Goal: Information Seeking & Learning: Check status

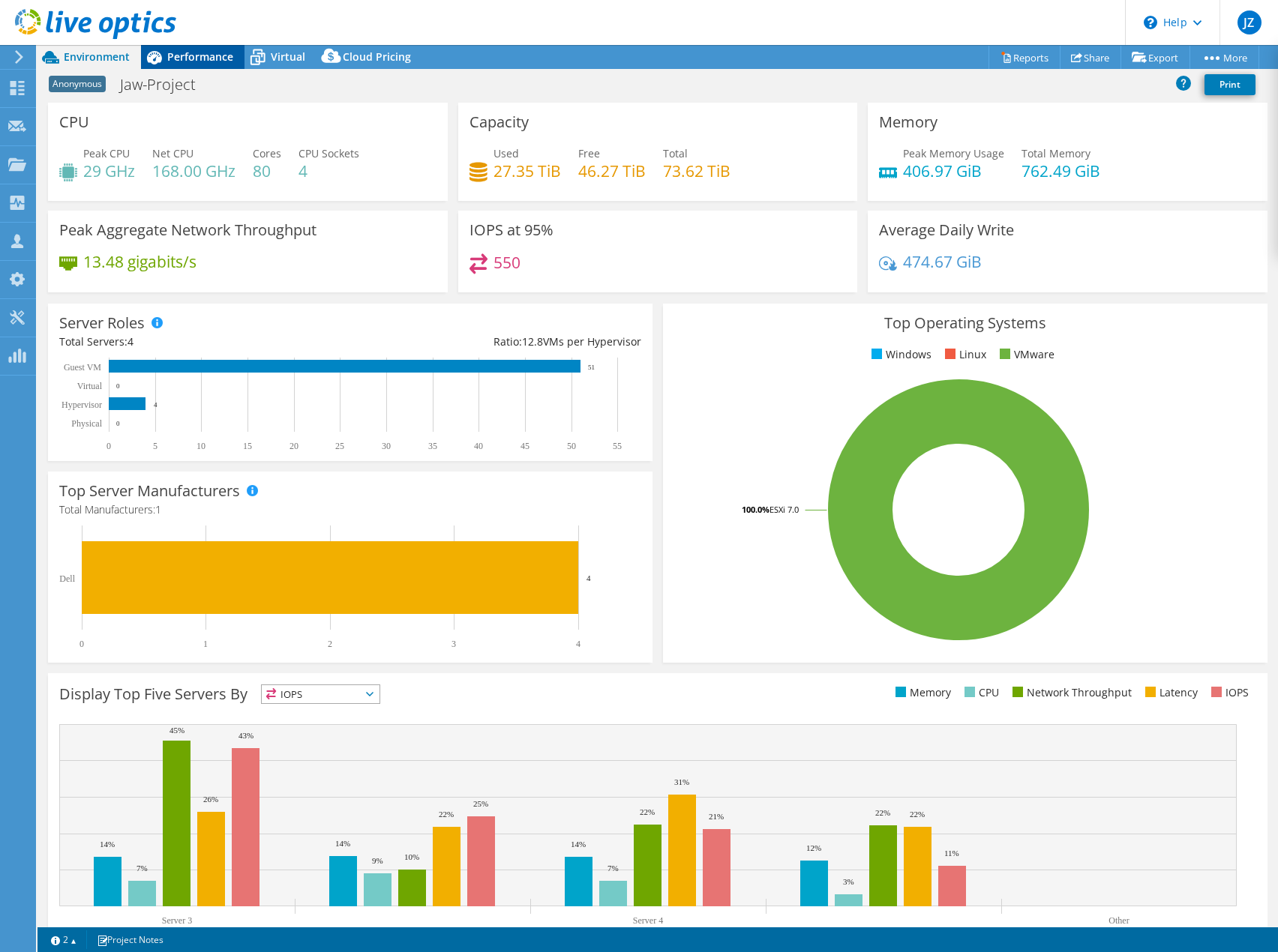
click at [203, 67] on div "Performance" at bounding box center [192, 57] width 103 height 24
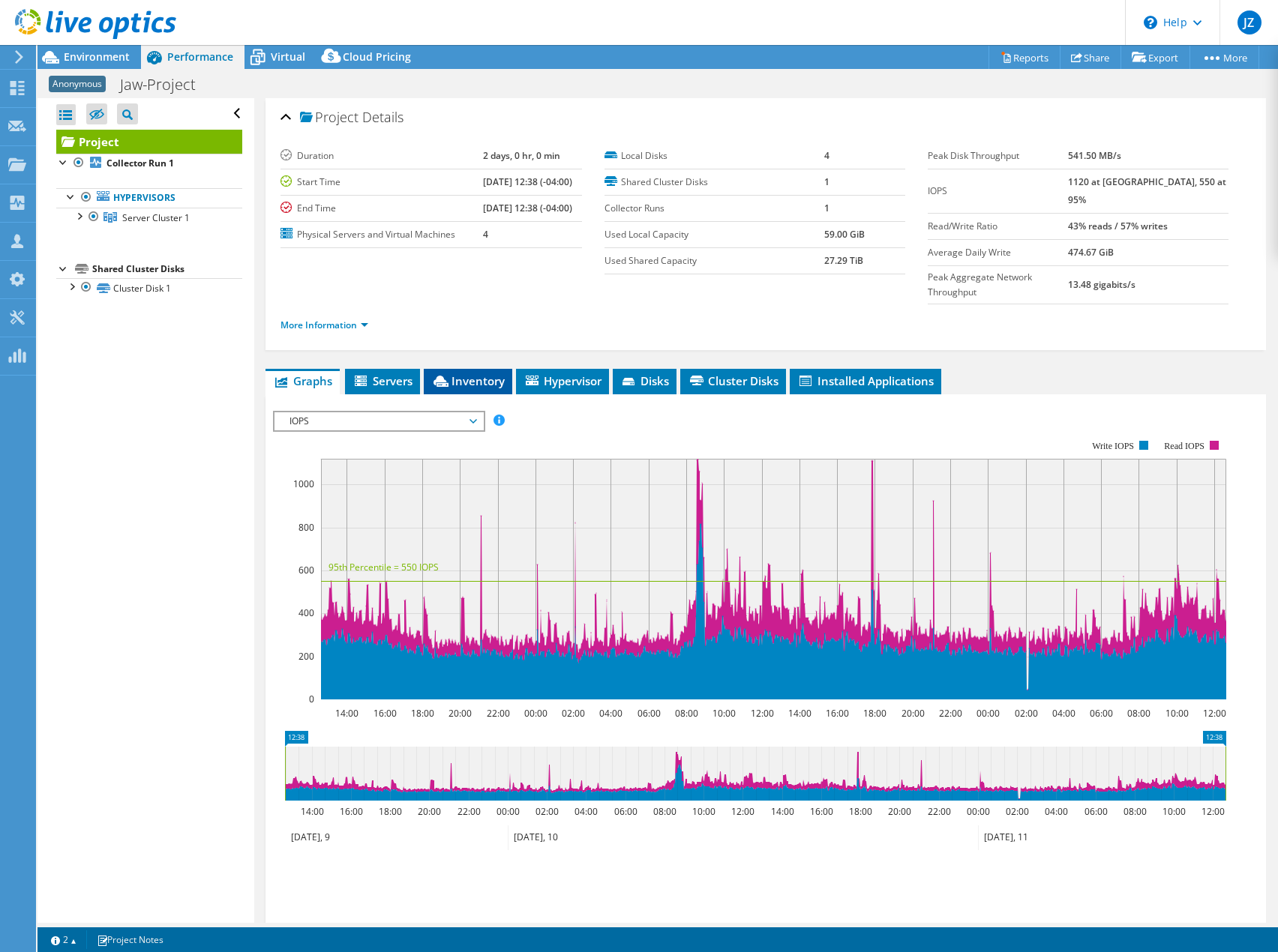
click at [489, 369] on li "Inventory" at bounding box center [467, 382] width 89 height 26
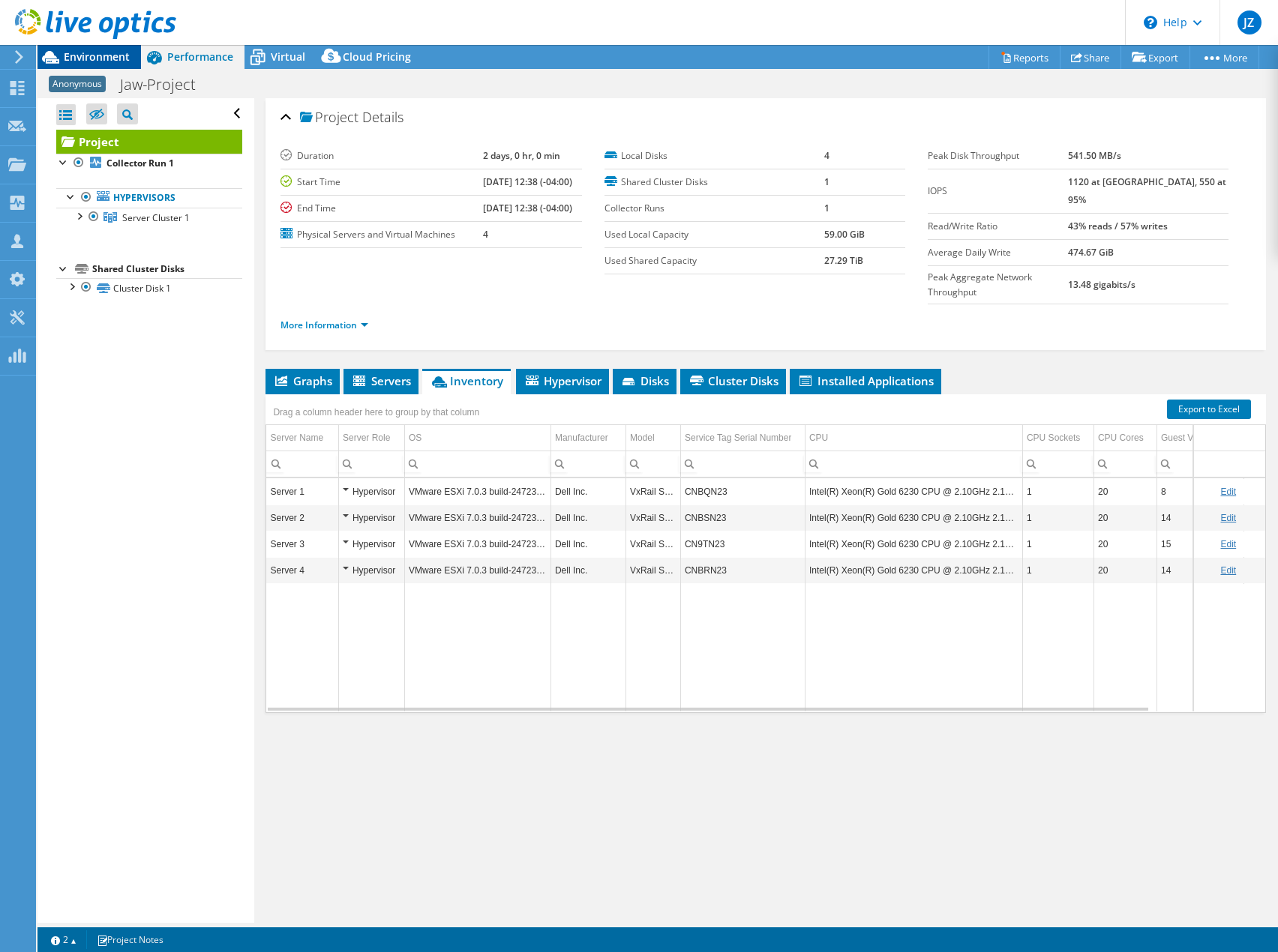
click at [120, 63] on span "Environment" at bounding box center [97, 57] width 66 height 15
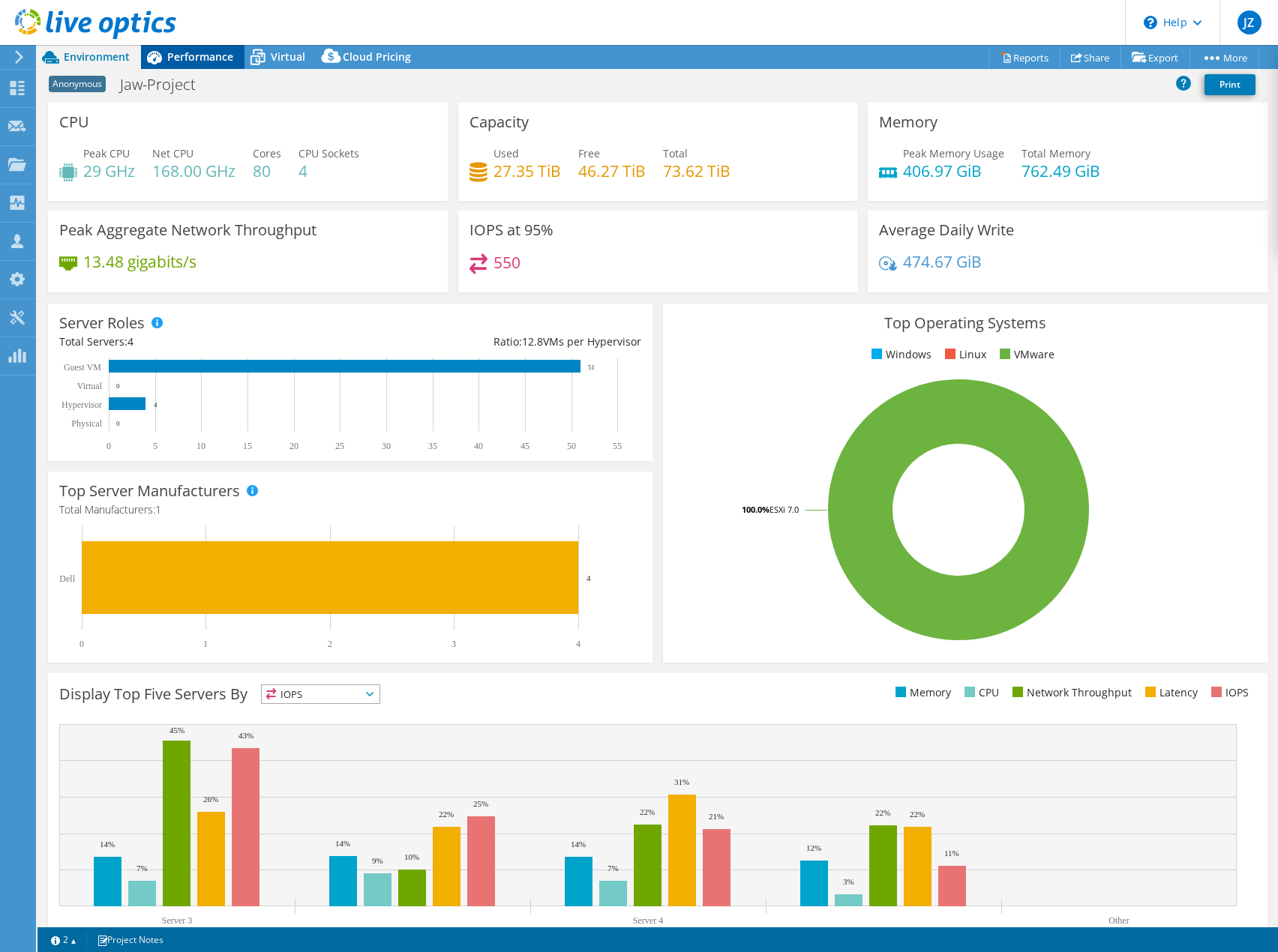
click at [165, 60] on icon at bounding box center [153, 57] width 26 height 26
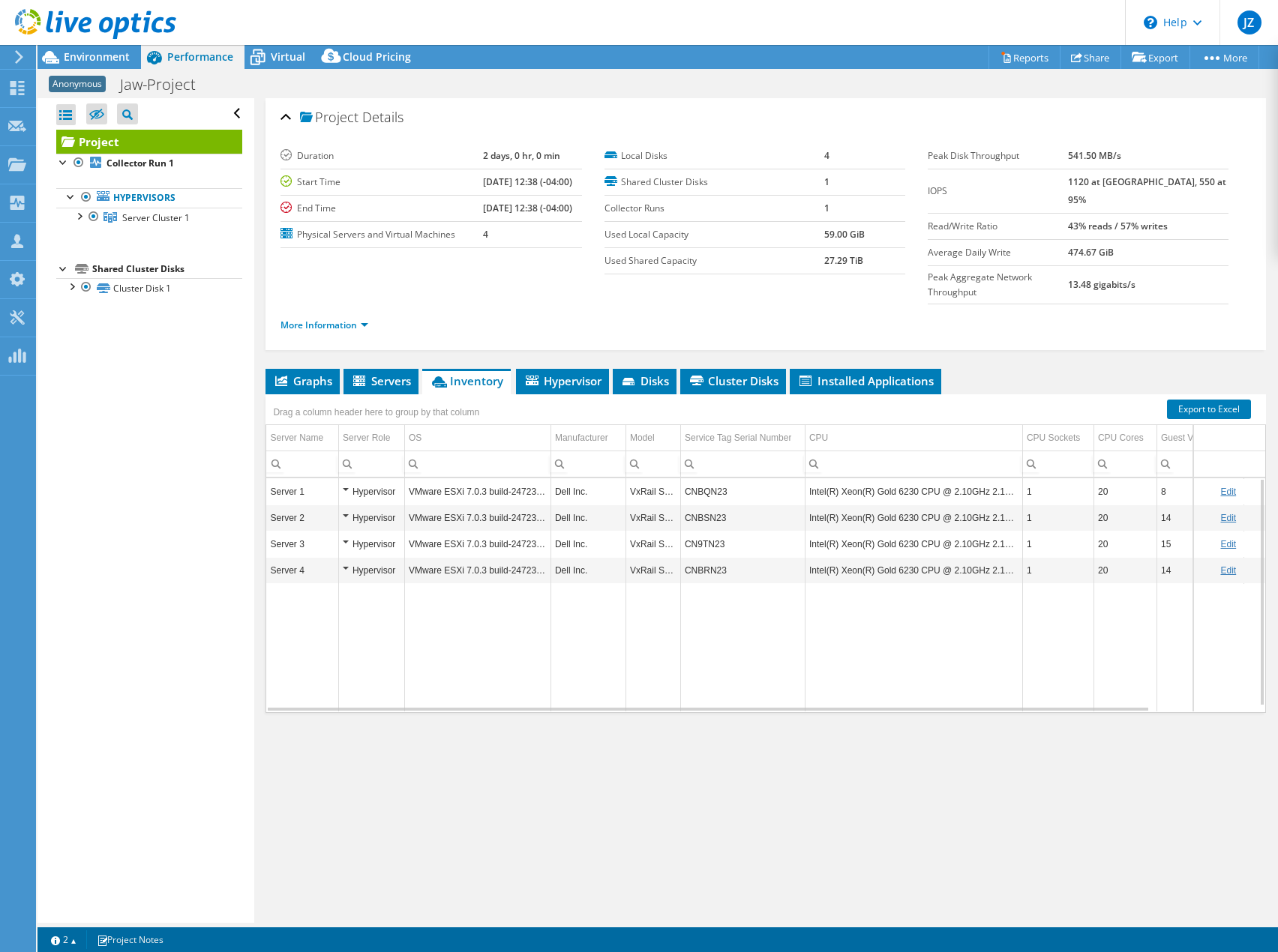
click at [718, 478] on td "CNBQN23" at bounding box center [742, 491] width 124 height 26
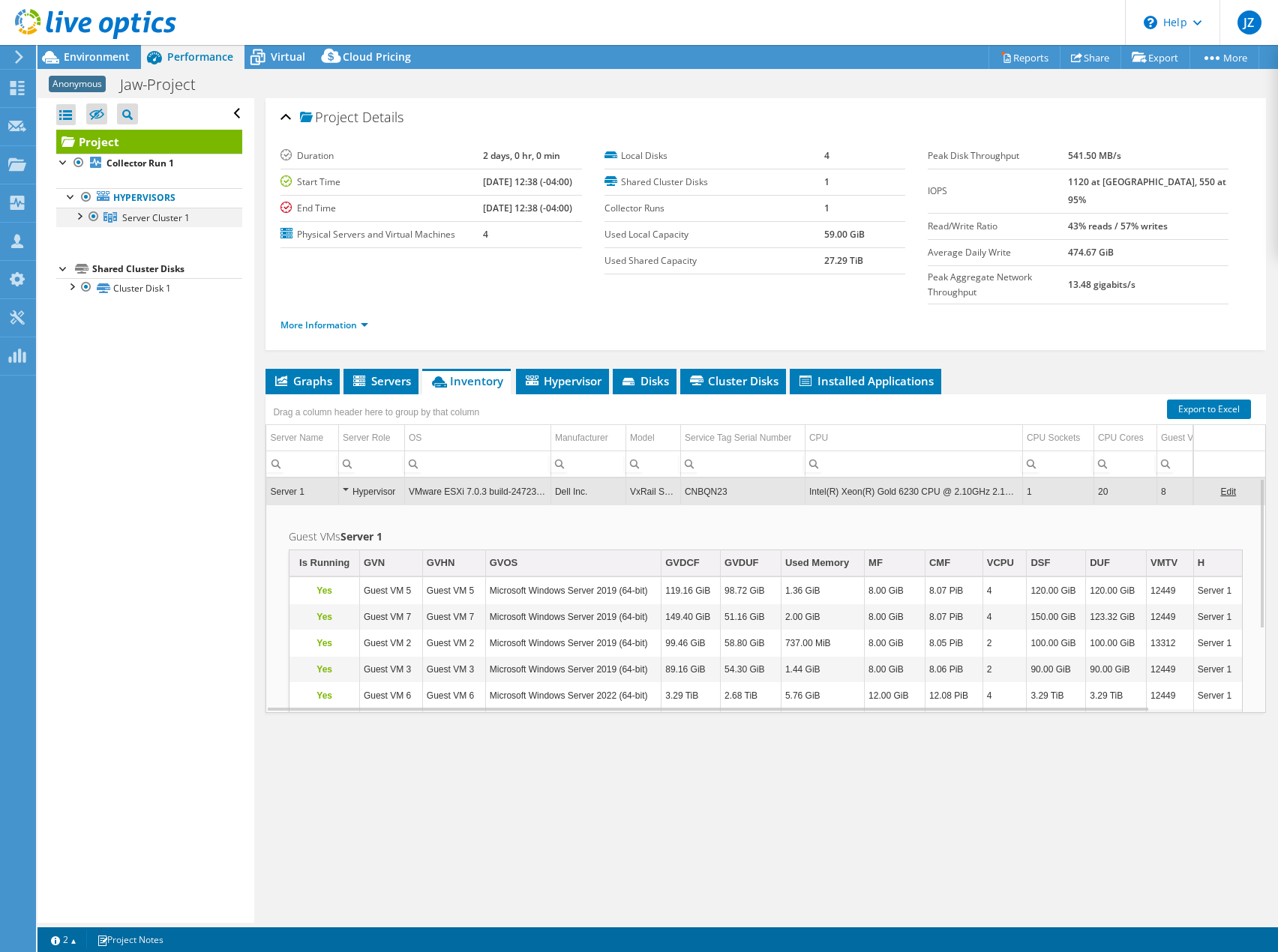
click at [80, 213] on div at bounding box center [79, 215] width 15 height 15
click at [149, 242] on link "Server 1" at bounding box center [150, 236] width 186 height 19
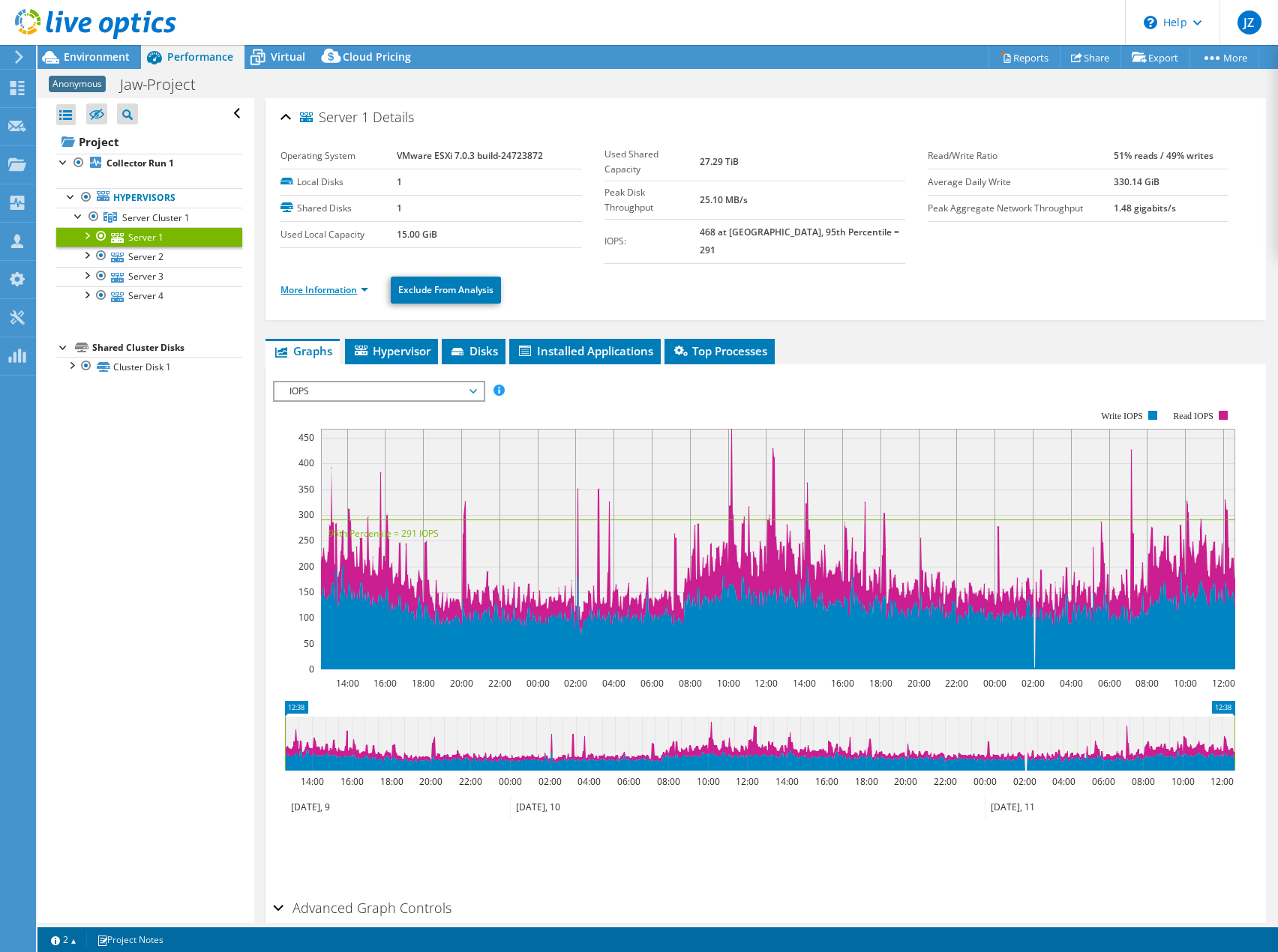
click at [353, 283] on link "More Information" at bounding box center [324, 289] width 88 height 13
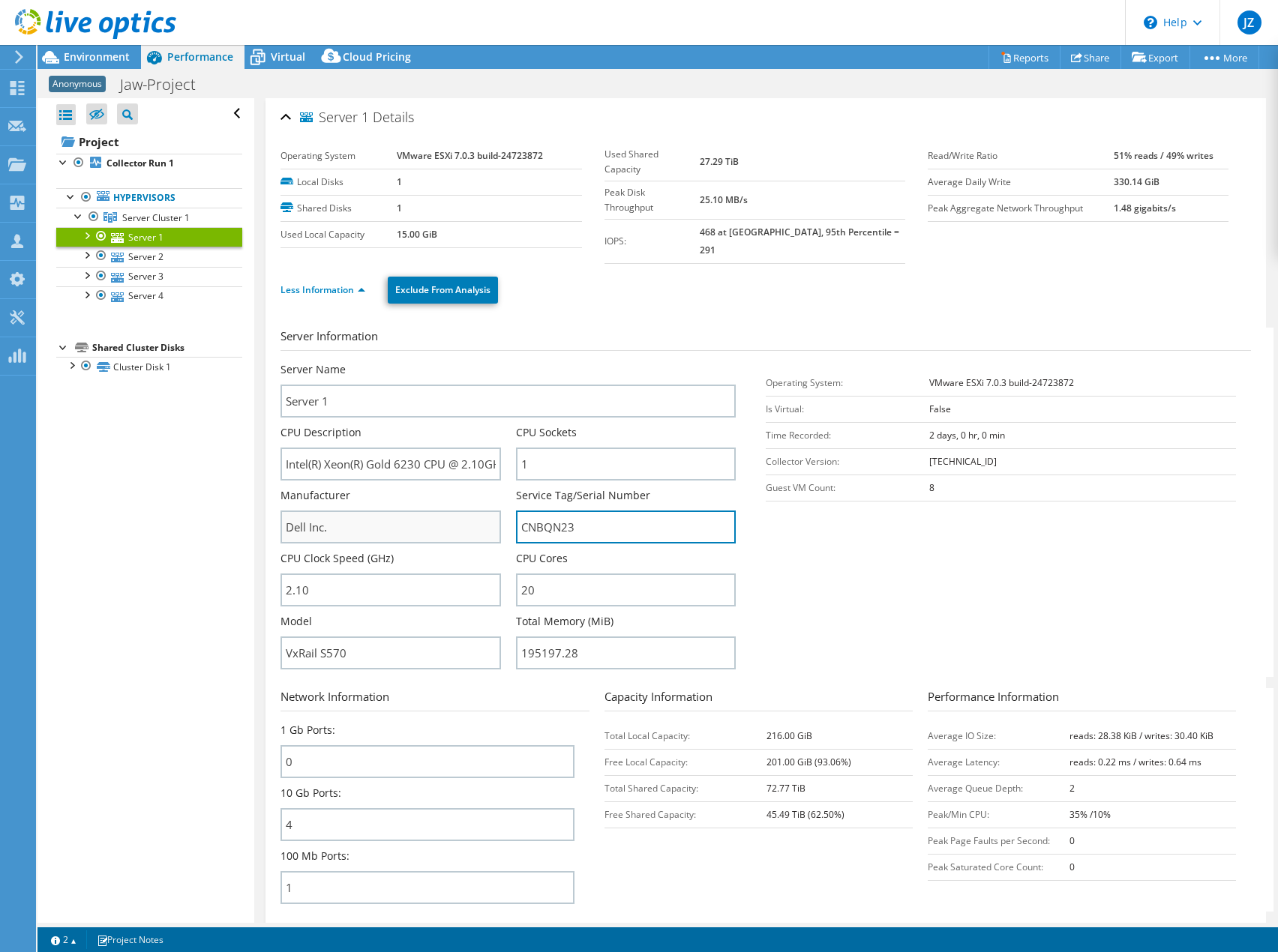
drag, startPoint x: 504, startPoint y: 507, endPoint x: 475, endPoint y: 509, distance: 29.1
click at [473, 362] on div "Server Name Server 1 CPU Description Intel(R) Xeon(R) Gold 6230 CPU @ 2.10GHz 2…" at bounding box center [515, 362] width 470 height 0
click at [120, 57] on span "Environment" at bounding box center [97, 57] width 66 height 15
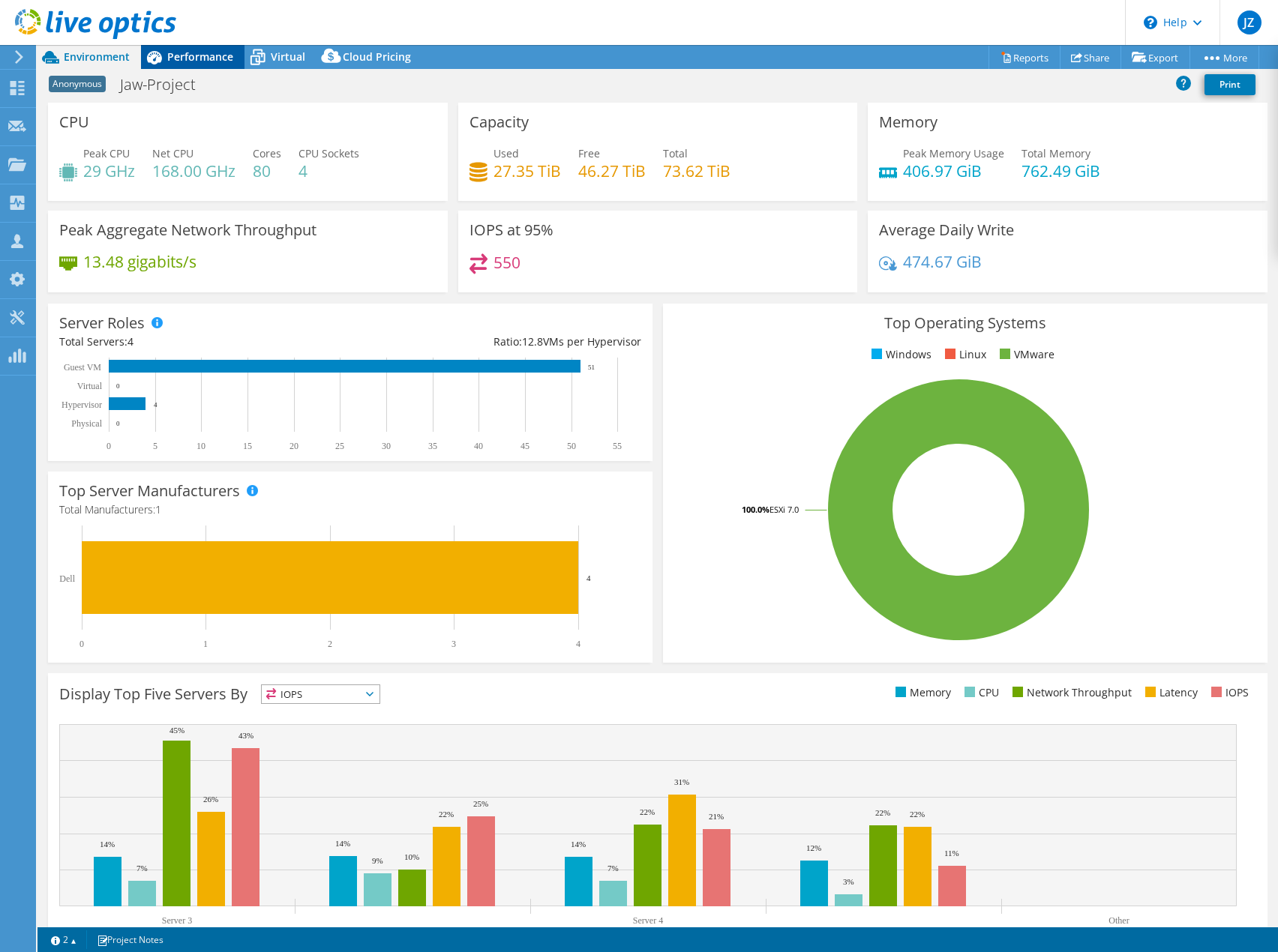
click at [214, 49] on div "Performance" at bounding box center [192, 57] width 103 height 24
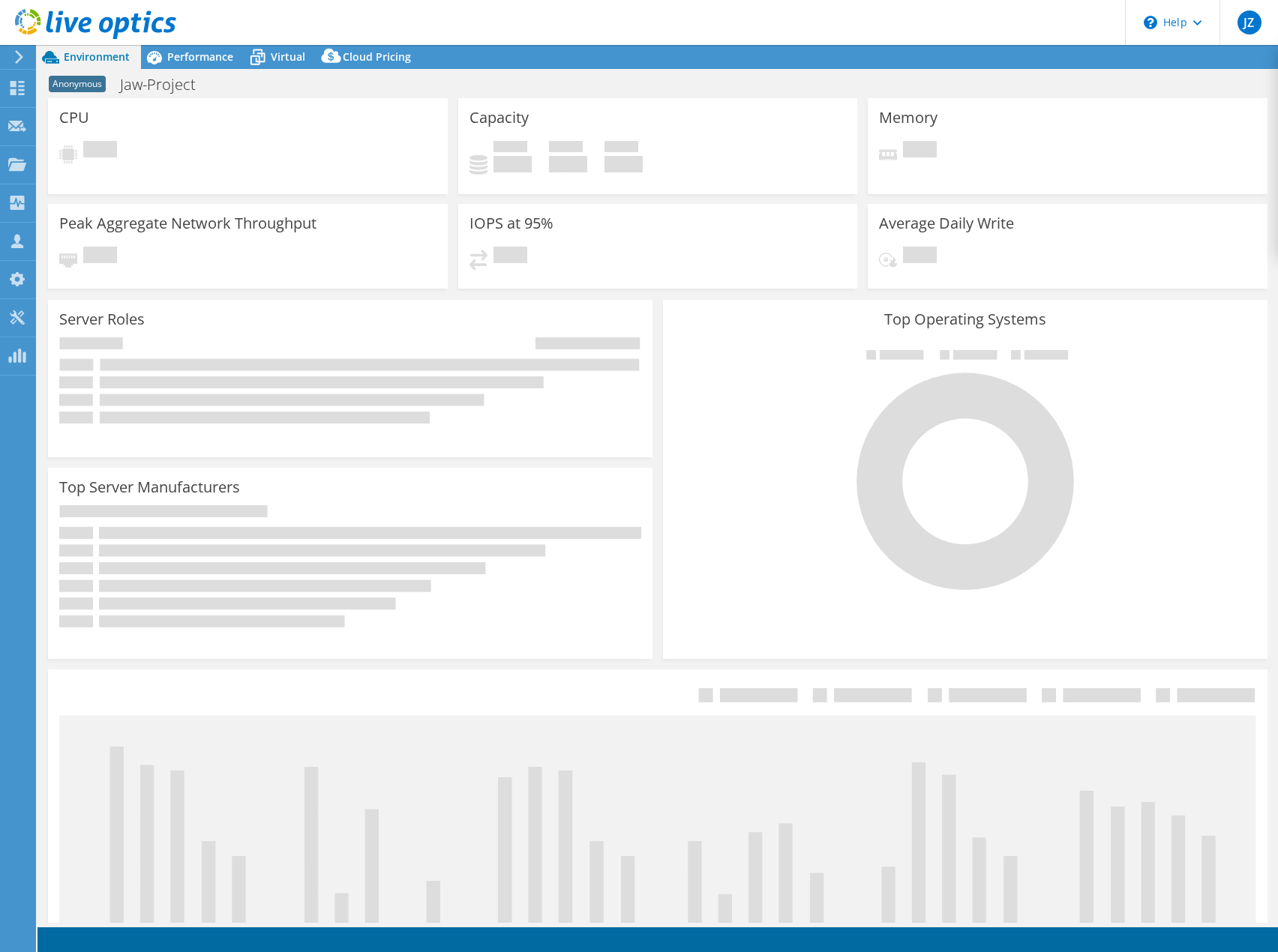
select select "USD"
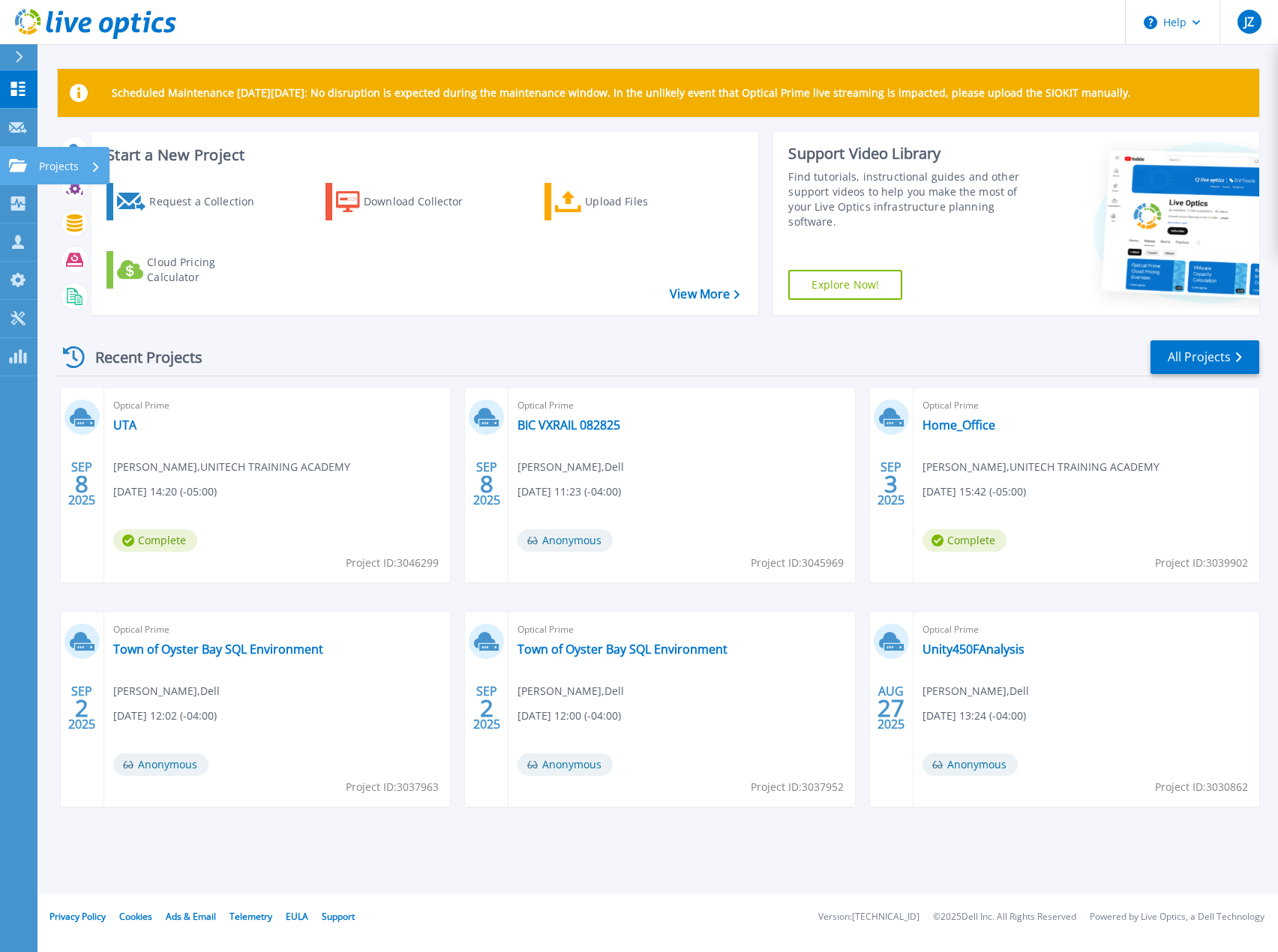
click at [29, 174] on link "Projects Projects" at bounding box center [18, 166] width 37 height 38
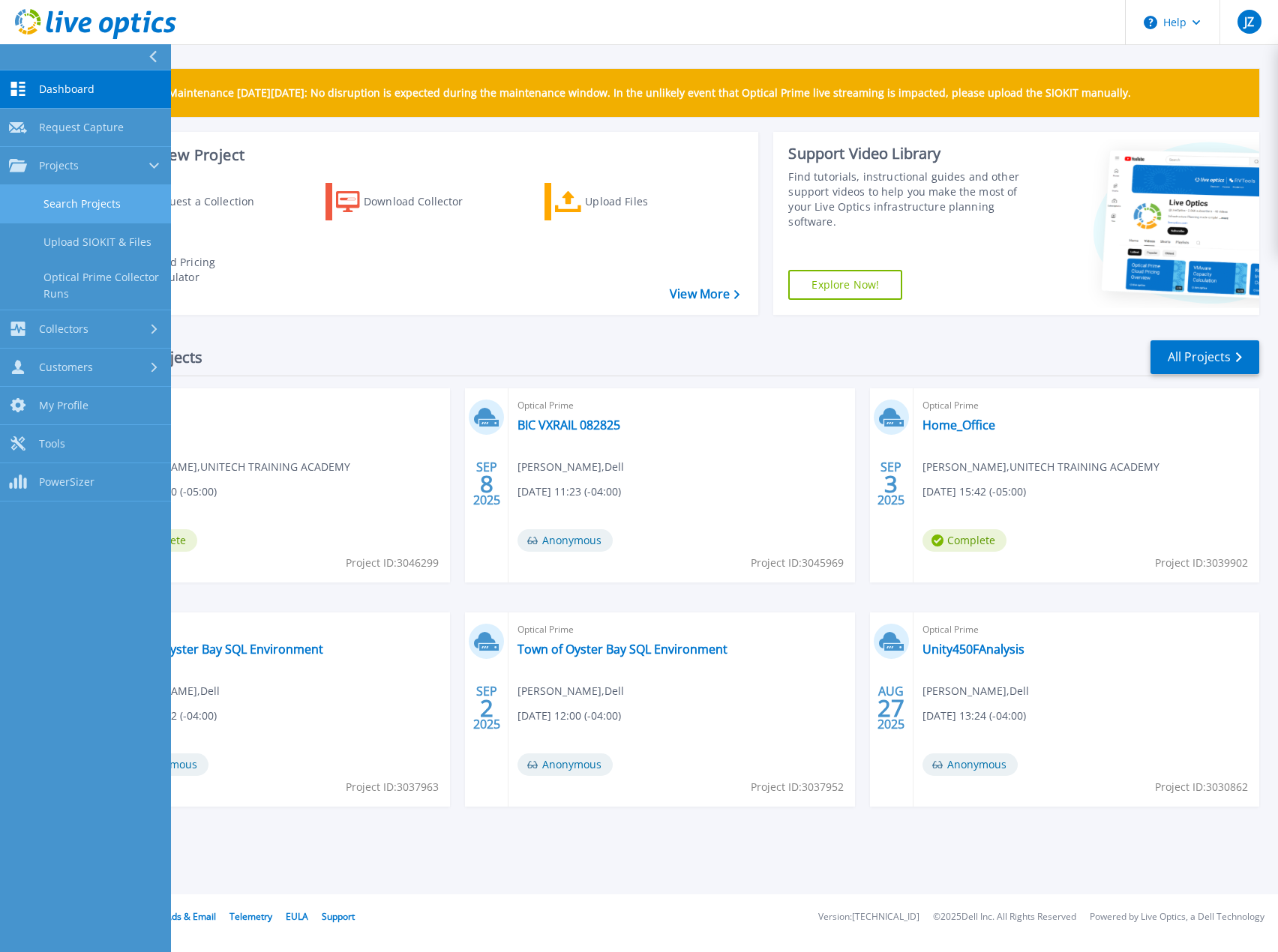
click at [85, 208] on link "Search Projects" at bounding box center [85, 204] width 171 height 38
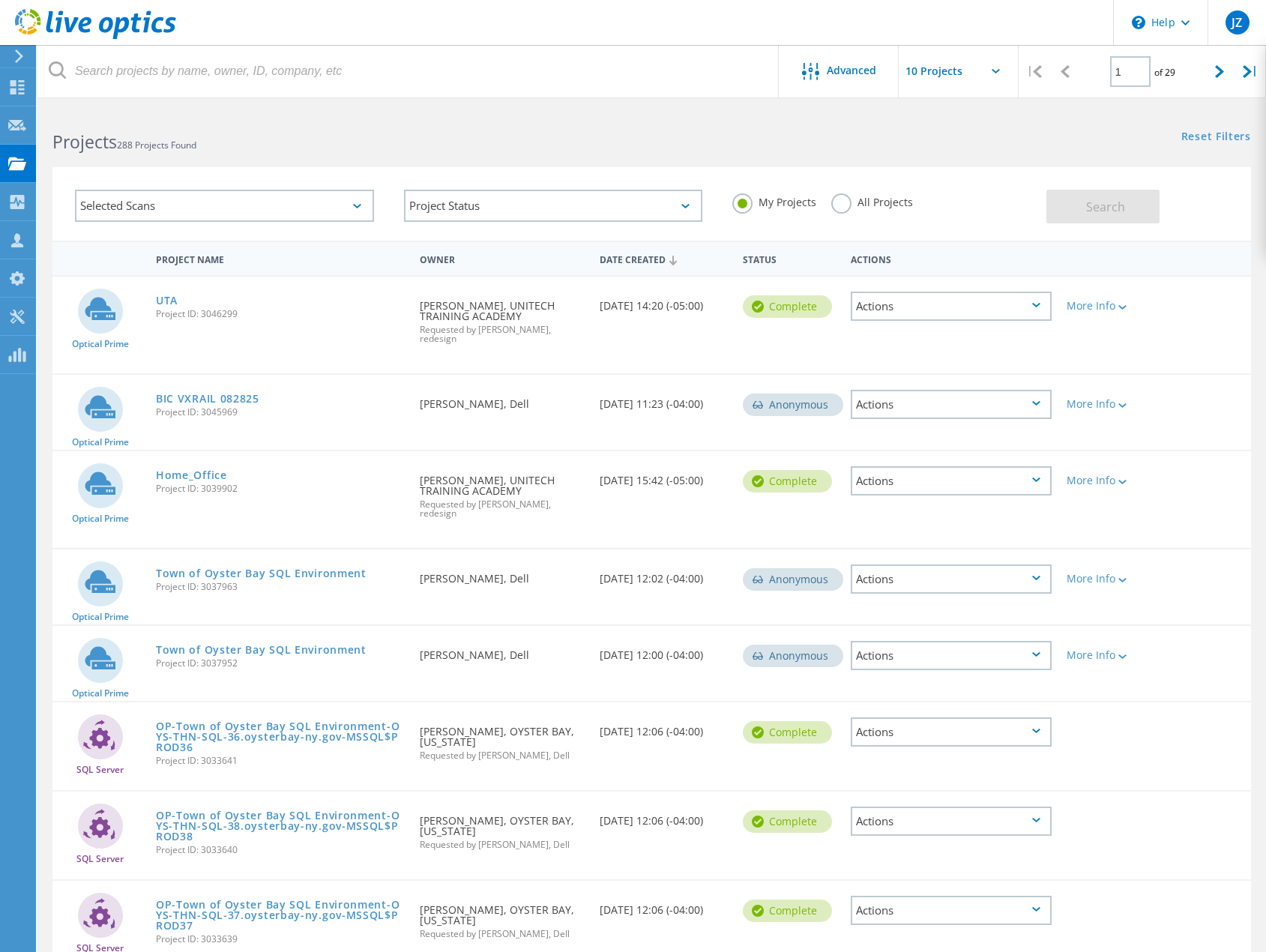
drag, startPoint x: 842, startPoint y: 204, endPoint x: 858, endPoint y: 207, distance: 16.3
click at [843, 204] on label "All Projects" at bounding box center [873, 201] width 82 height 15
click at [0, 0] on input "All Projects" at bounding box center [0, 0] width 0 height 0
click at [1093, 213] on span "Search" at bounding box center [1105, 207] width 39 height 16
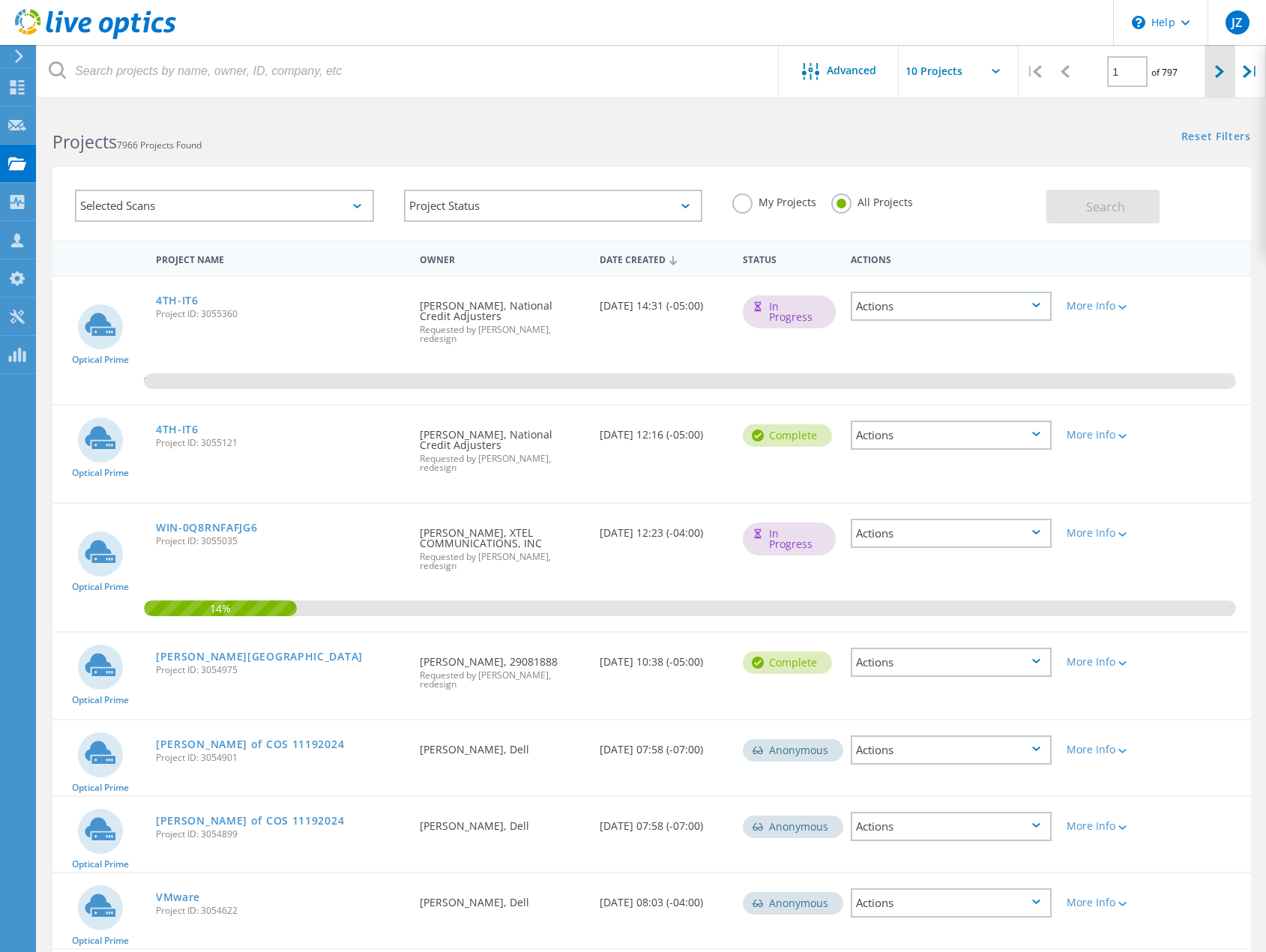
click at [1219, 62] on div at bounding box center [1220, 71] width 31 height 53
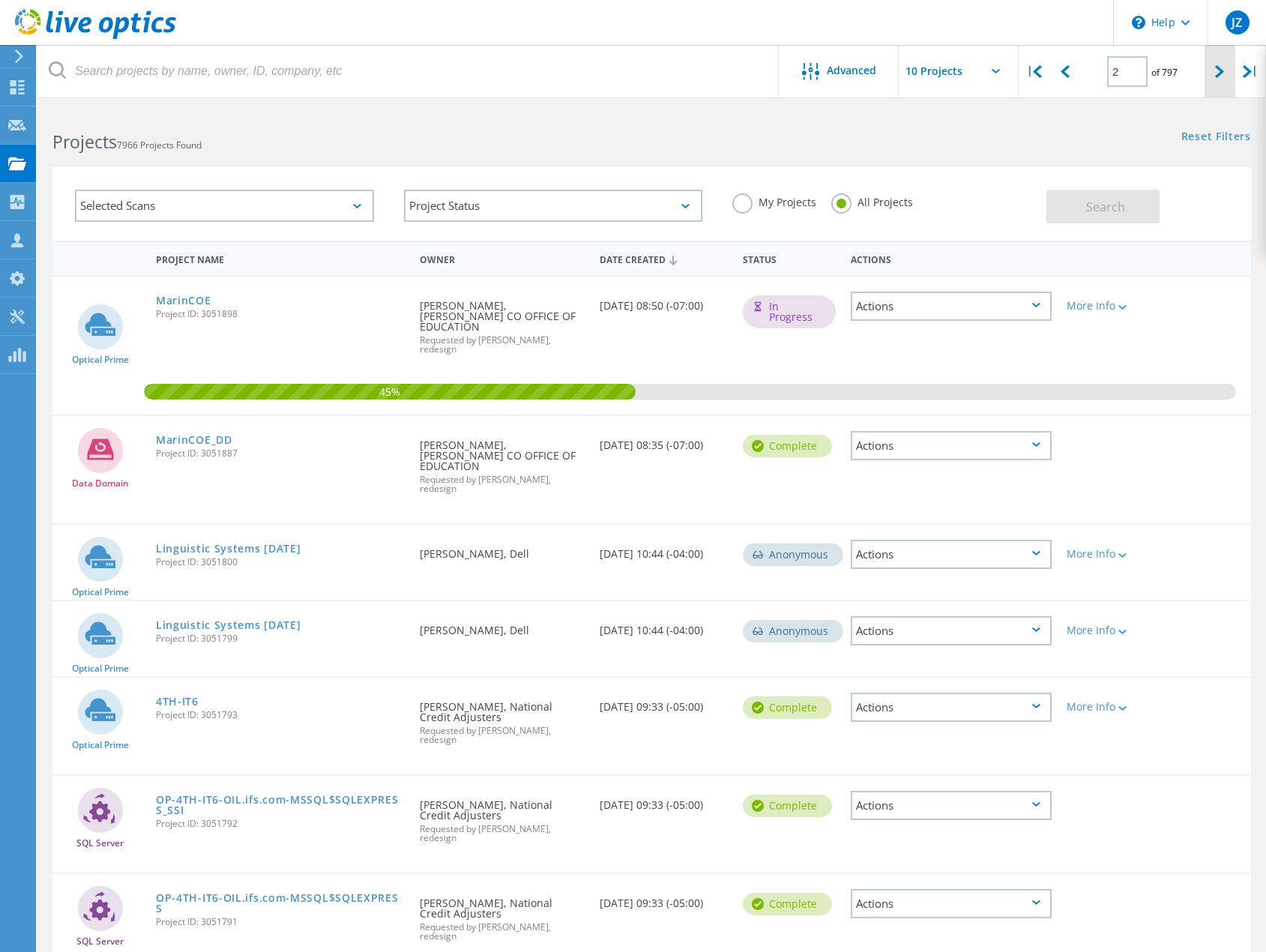
click at [1220, 75] on icon at bounding box center [1220, 71] width 9 height 13
type input "3"
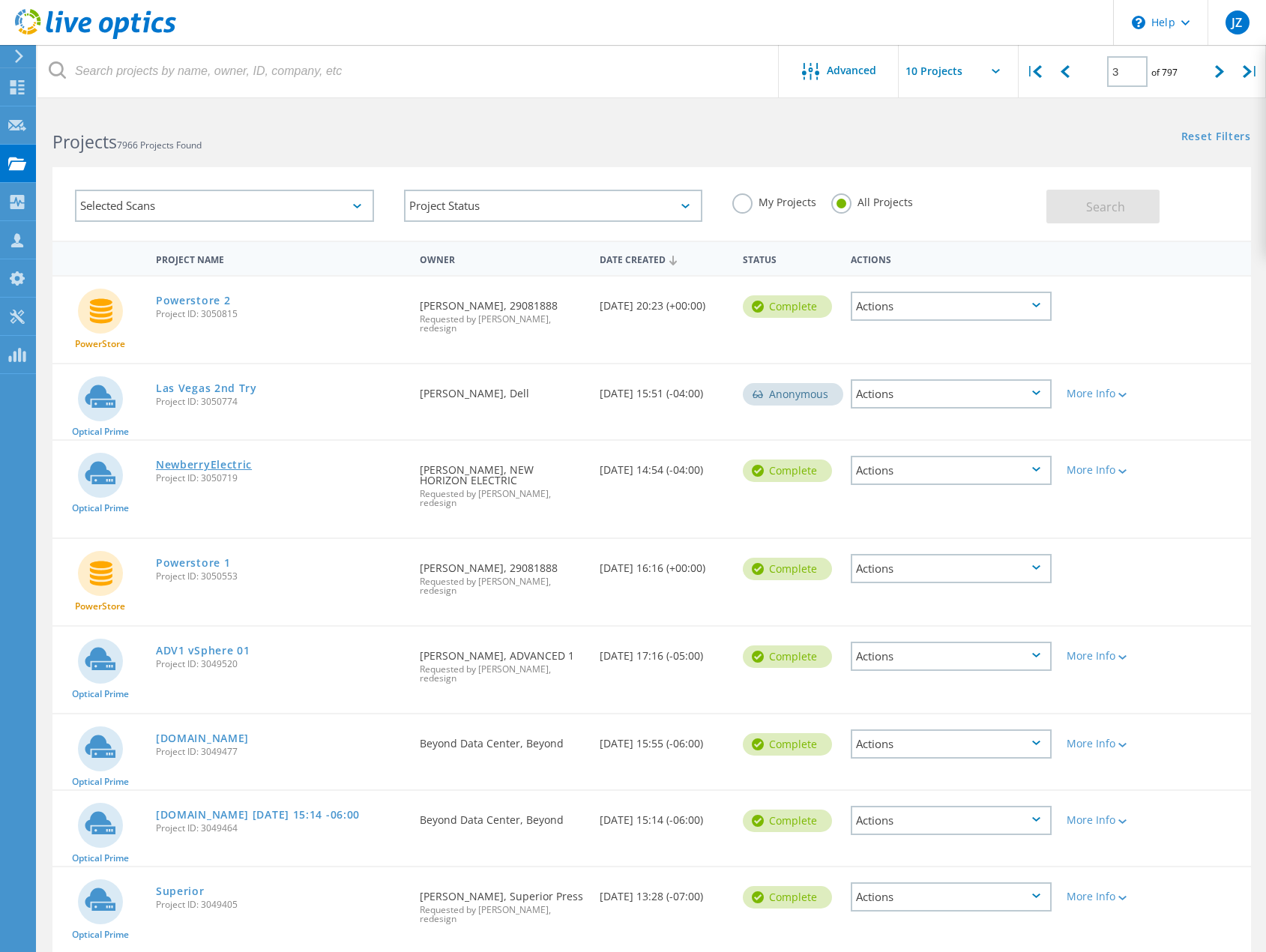
click at [228, 460] on link "NewberryElectric" at bounding box center [204, 465] width 96 height 10
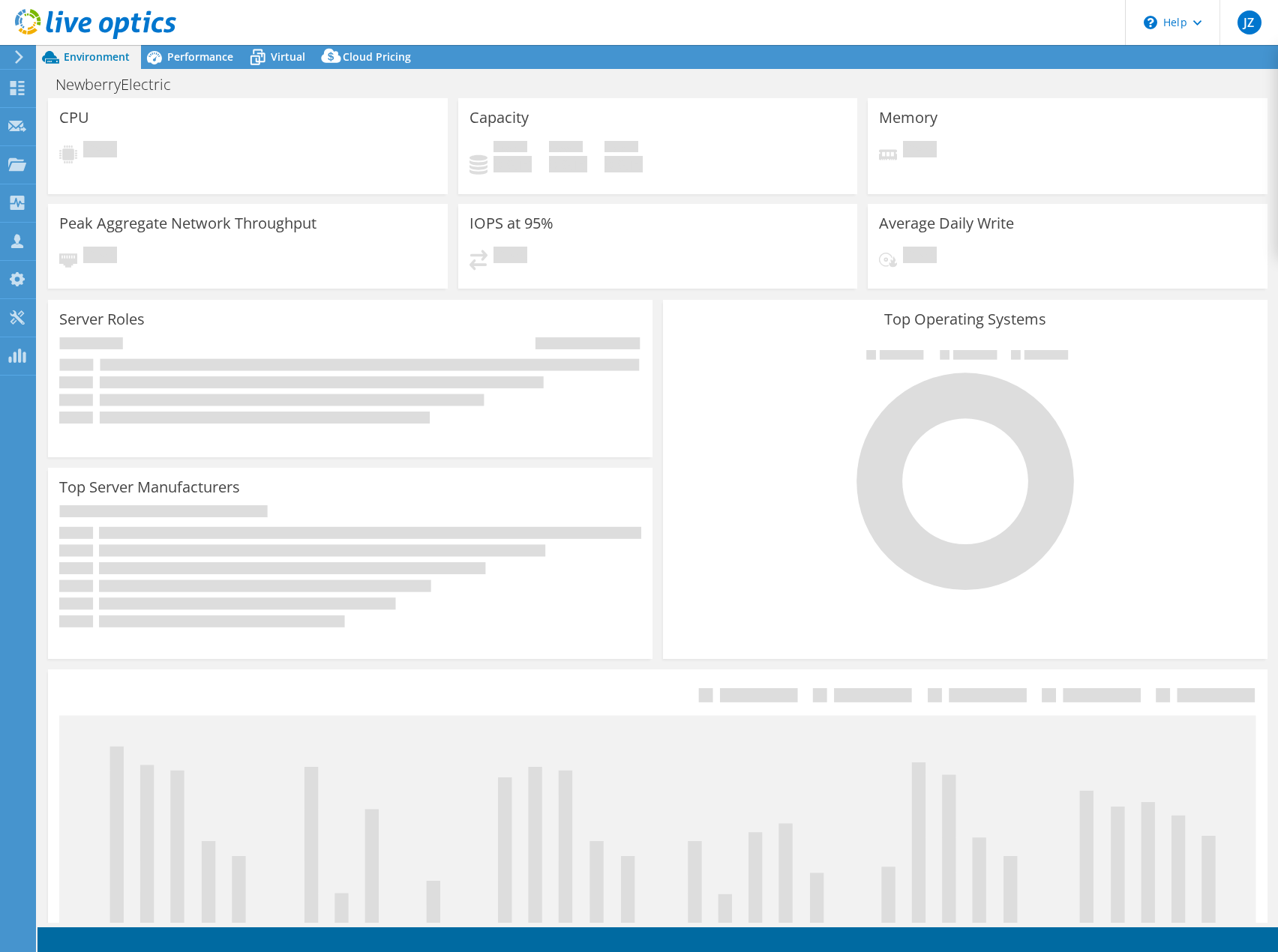
select select "USD"
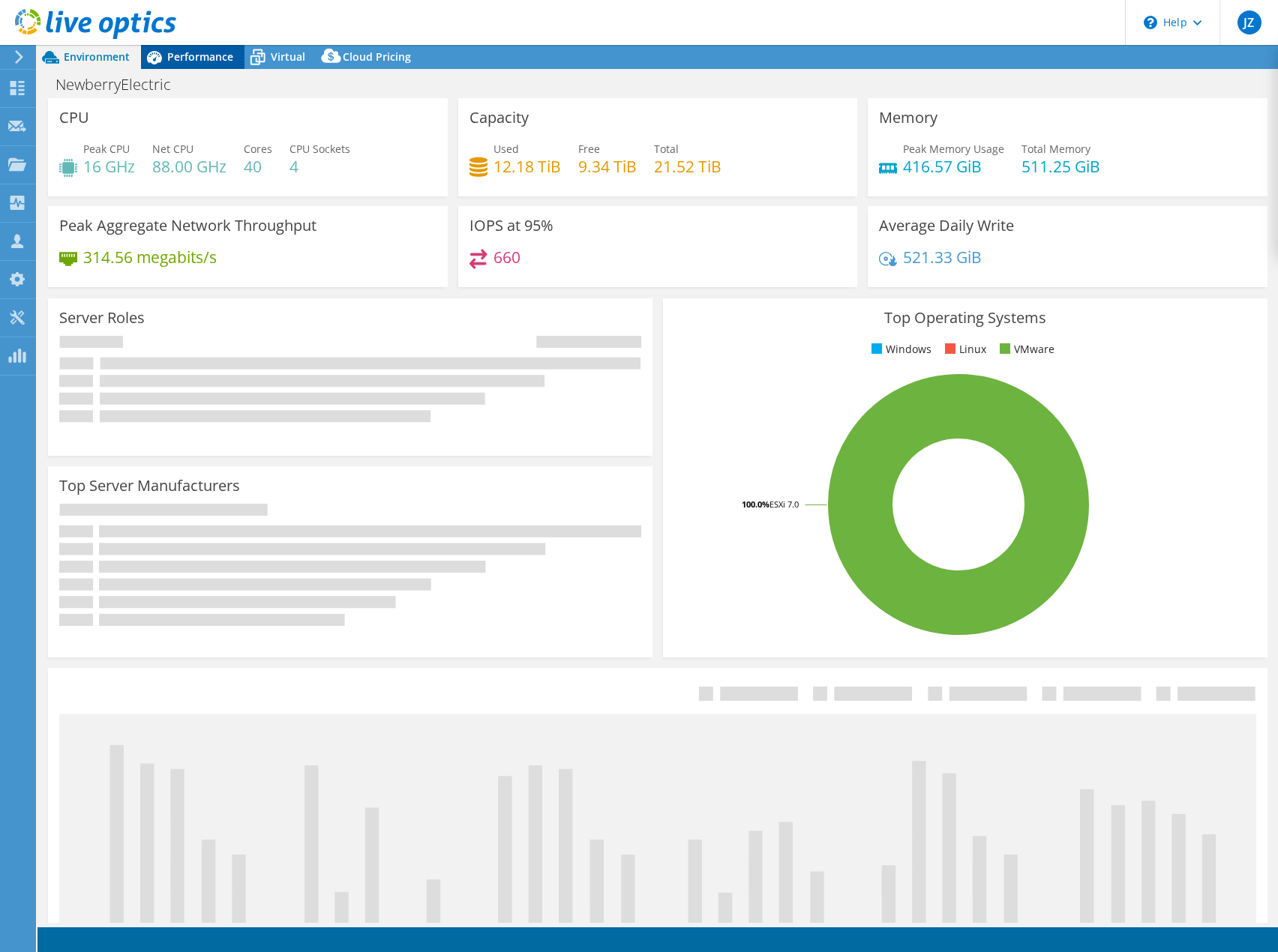
click at [199, 59] on span "Performance" at bounding box center [200, 57] width 66 height 15
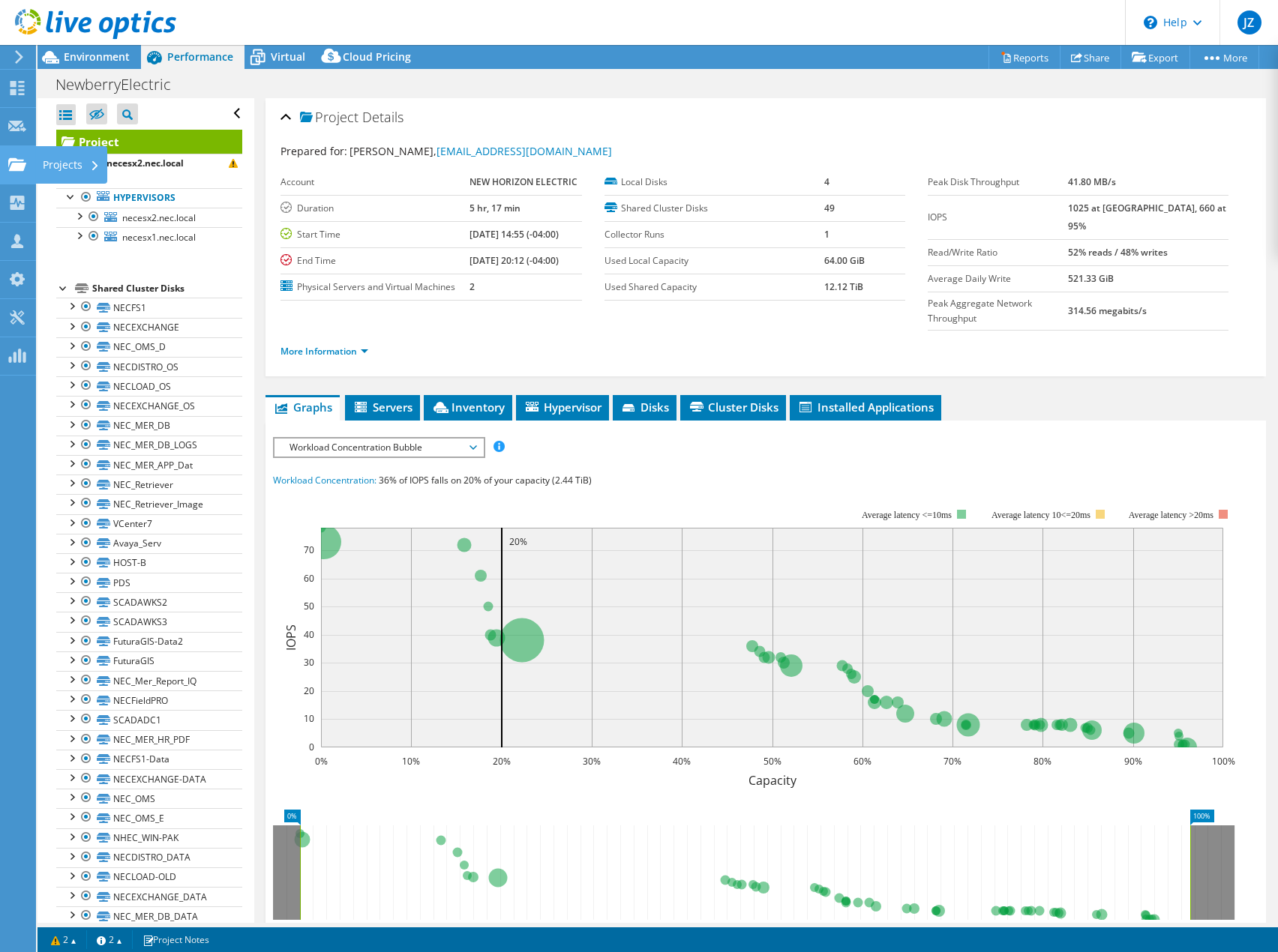
click at [17, 169] on use at bounding box center [17, 163] width 18 height 13
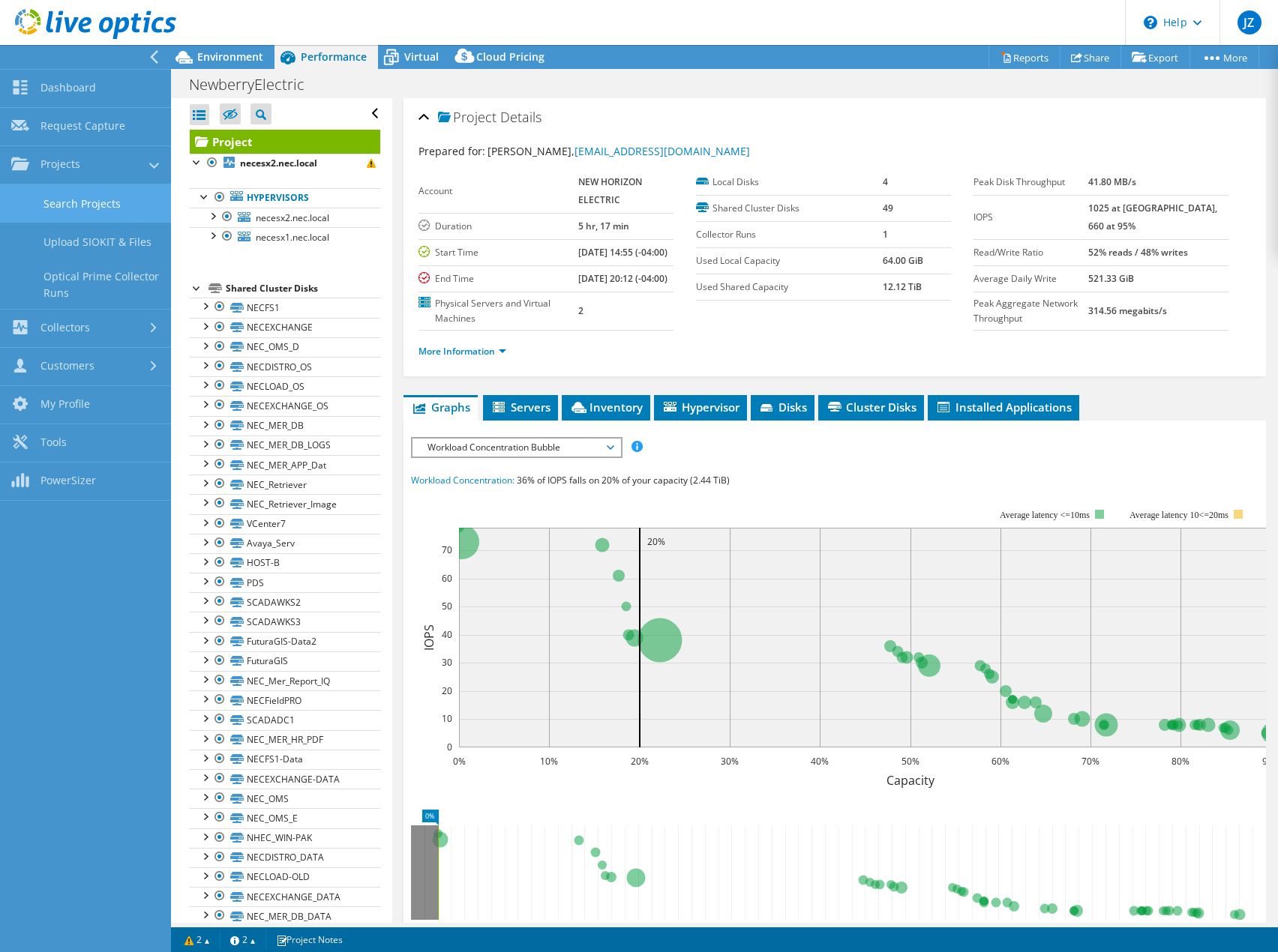
click at [46, 212] on link "Search Projects" at bounding box center [85, 204] width 171 height 38
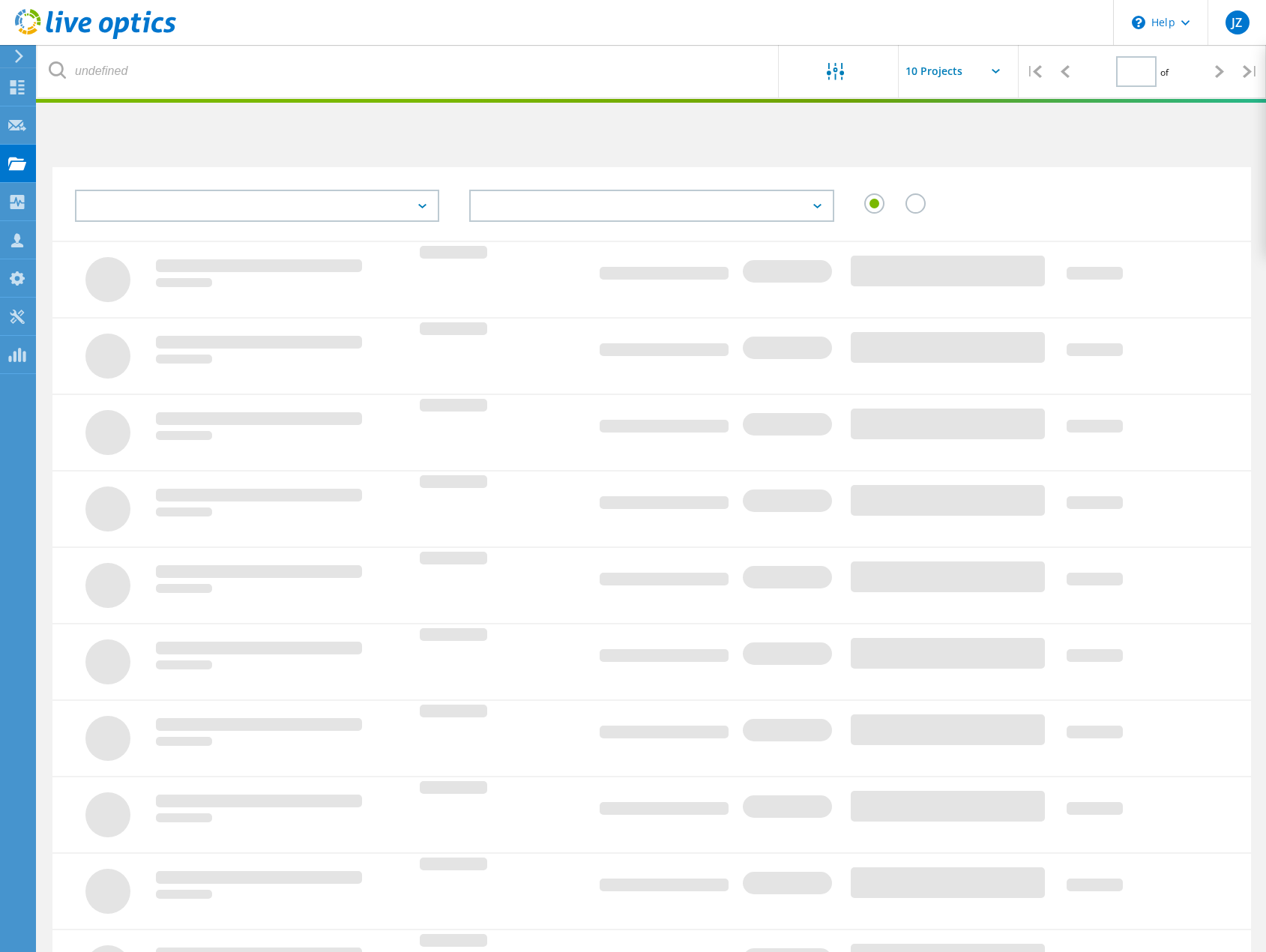
type input "3"
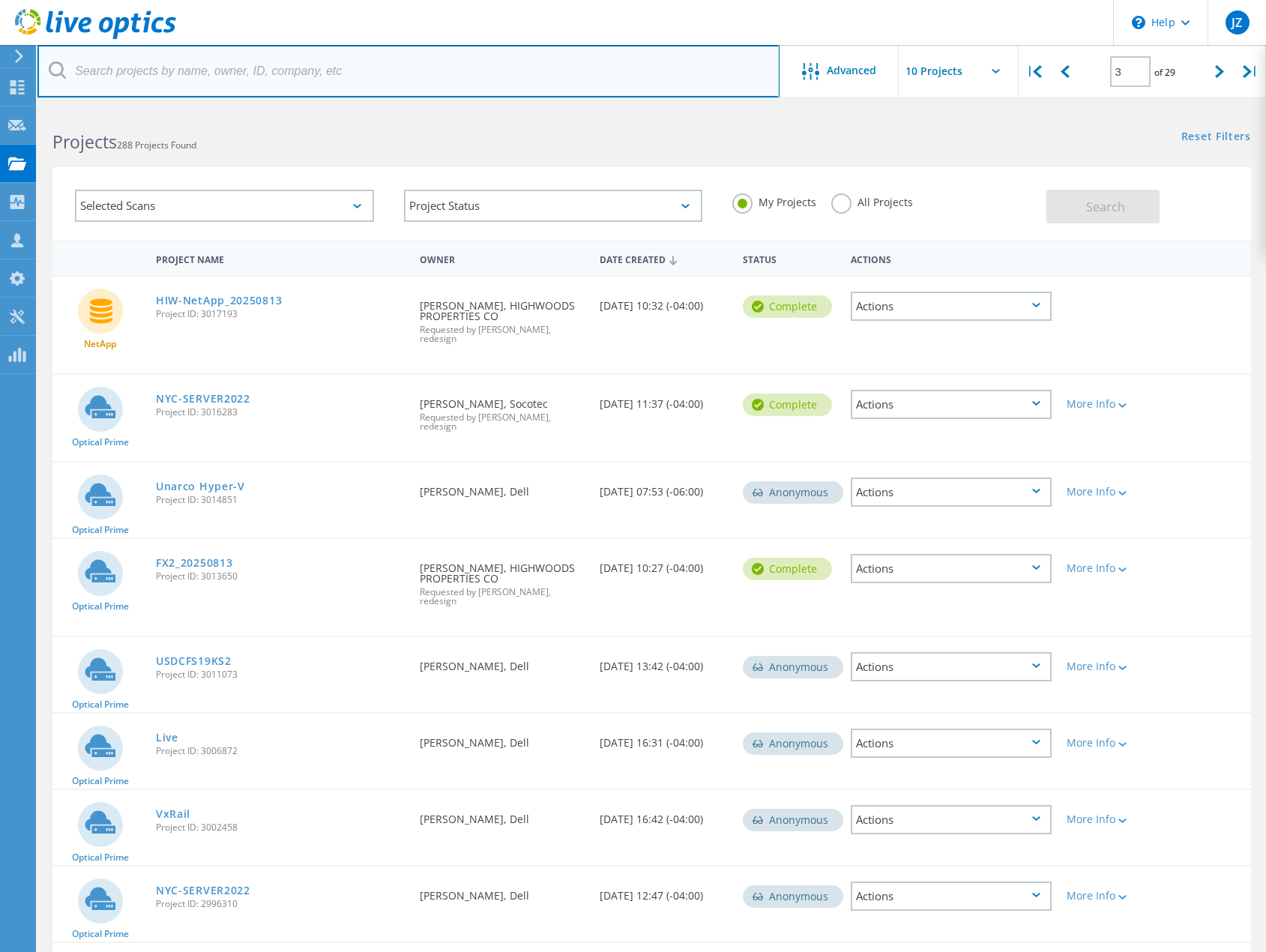
click at [371, 69] on input "text" at bounding box center [408, 70] width 742 height 52
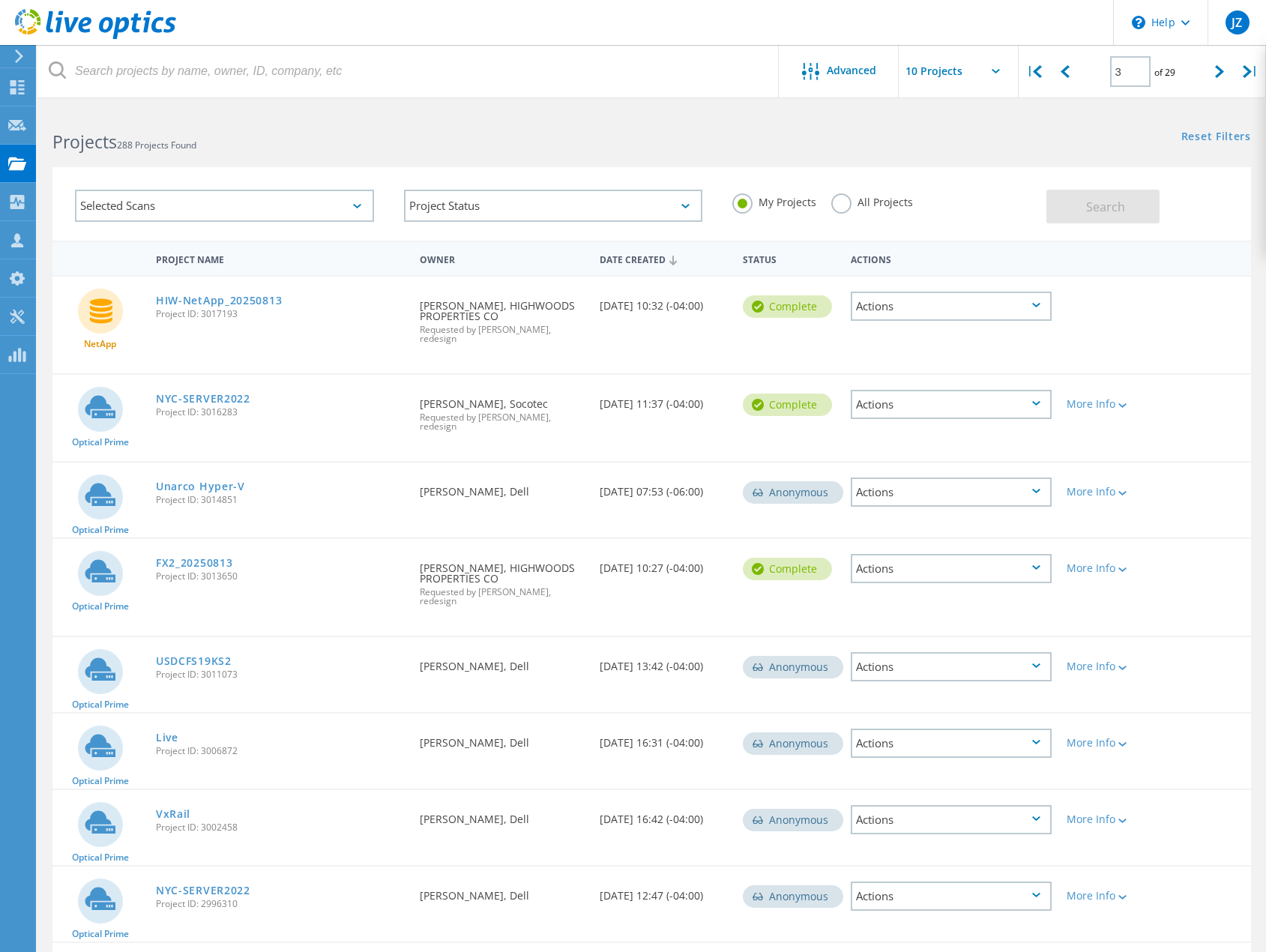
click at [836, 205] on label "All Projects" at bounding box center [873, 201] width 82 height 15
click at [0, 0] on input "All Projects" at bounding box center [0, 0] width 0 height 0
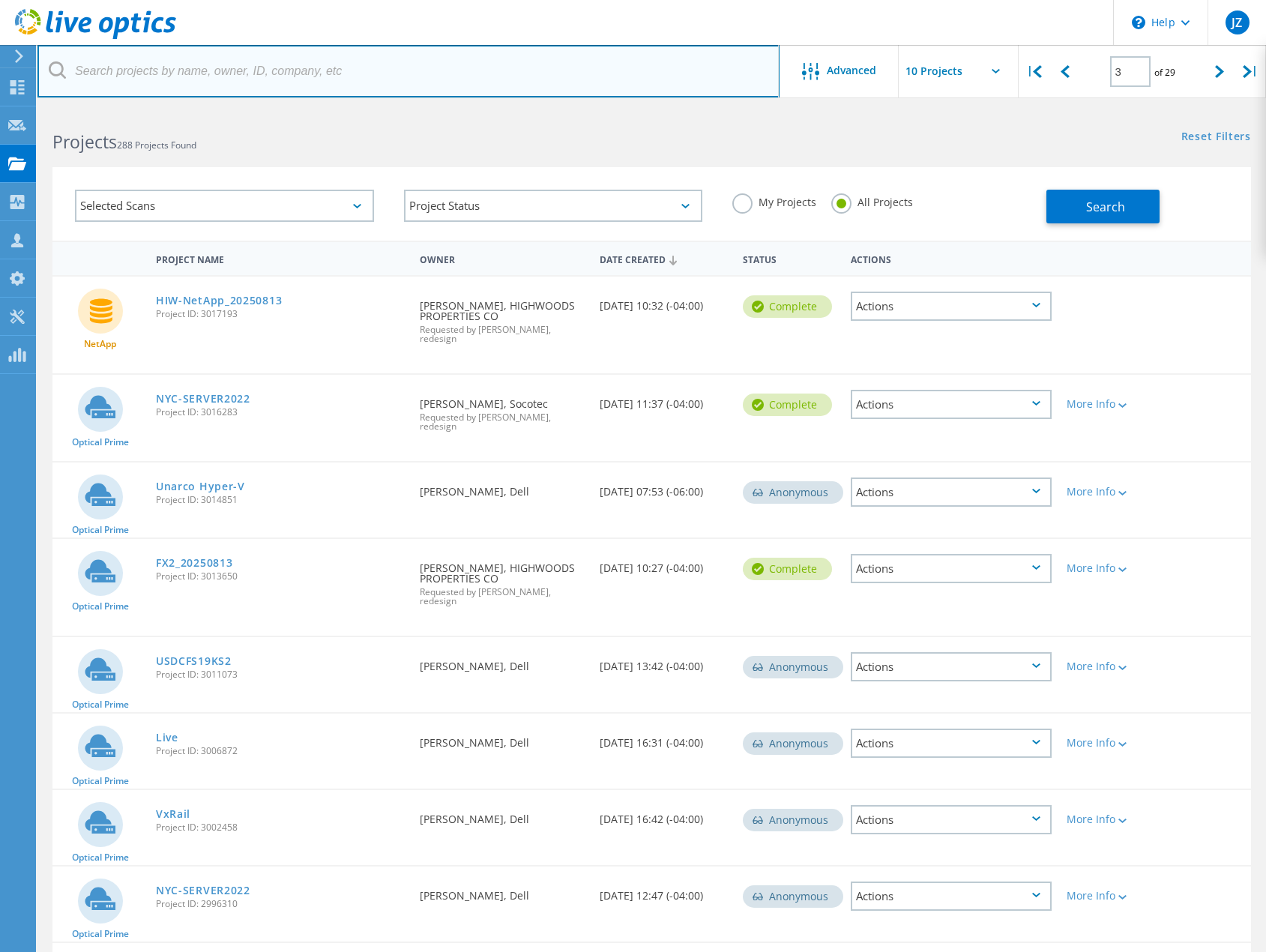
click at [390, 74] on input "text" at bounding box center [408, 70] width 742 height 52
type input "[PERSON_NAME]"
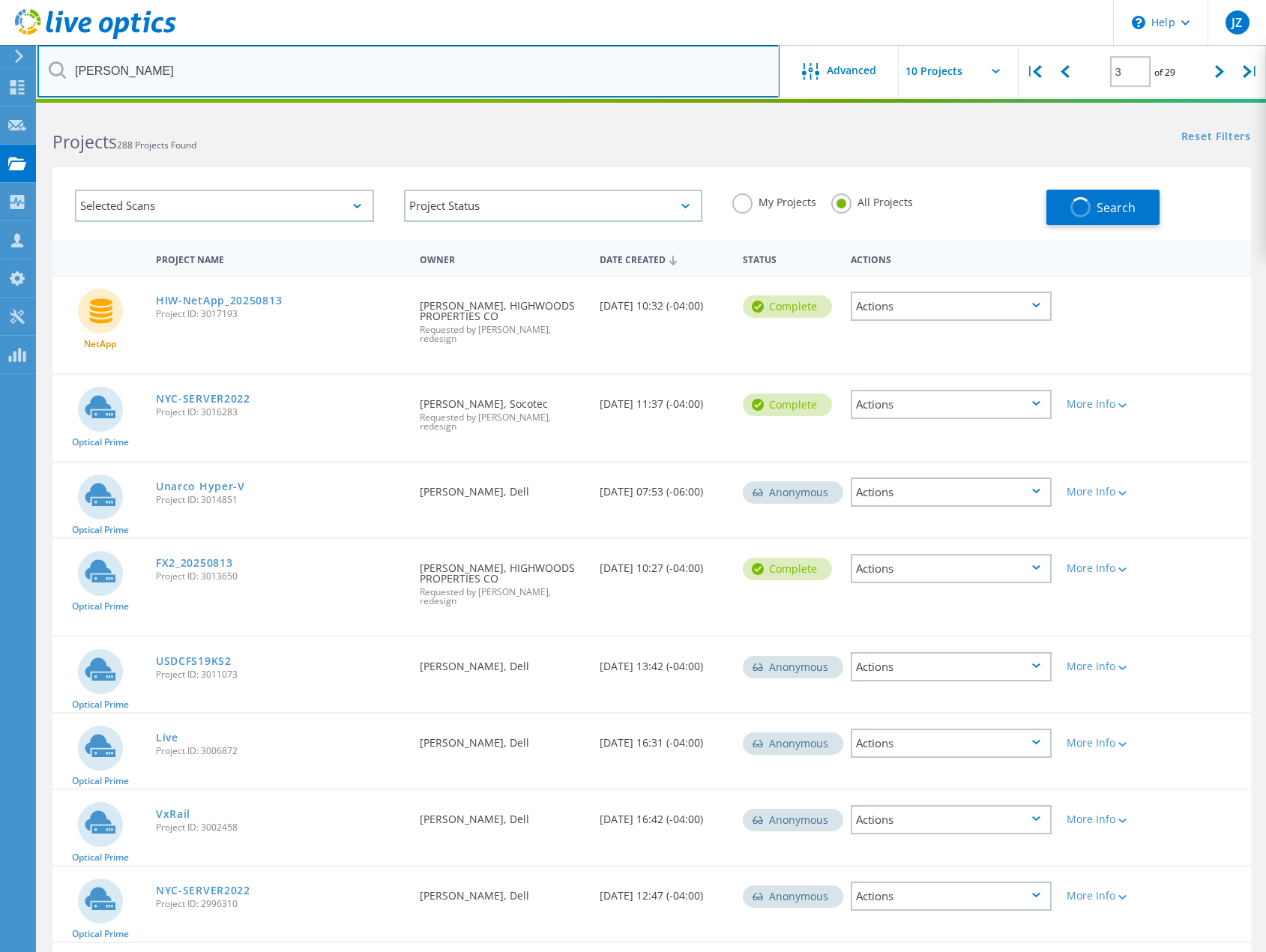
type input "1"
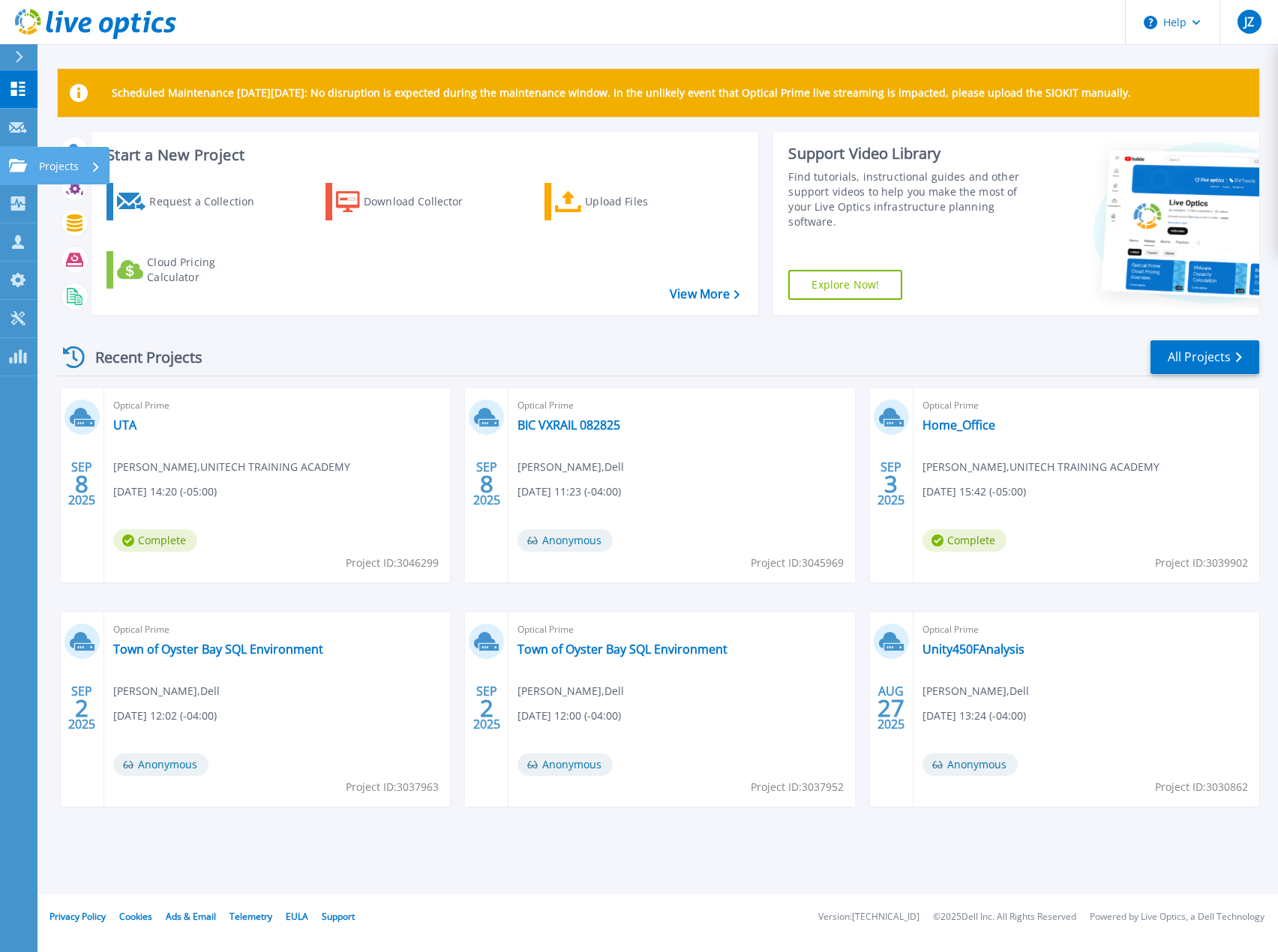
drag, startPoint x: 17, startPoint y: 173, endPoint x: 37, endPoint y: 191, distance: 26.9
click at [17, 173] on link "Projects Projects" at bounding box center [18, 166] width 37 height 38
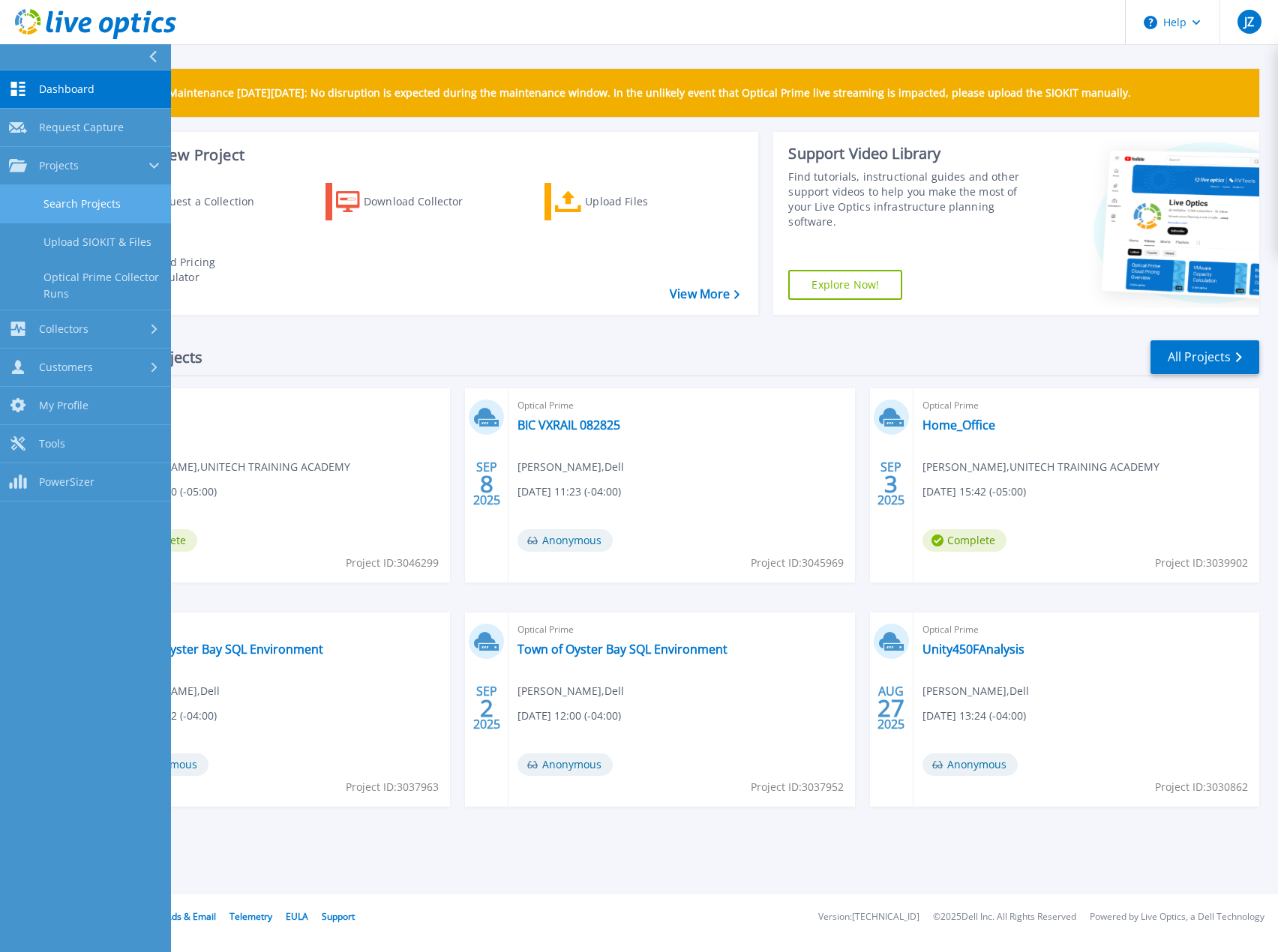
click at [42, 201] on link "Search Projects" at bounding box center [85, 204] width 171 height 38
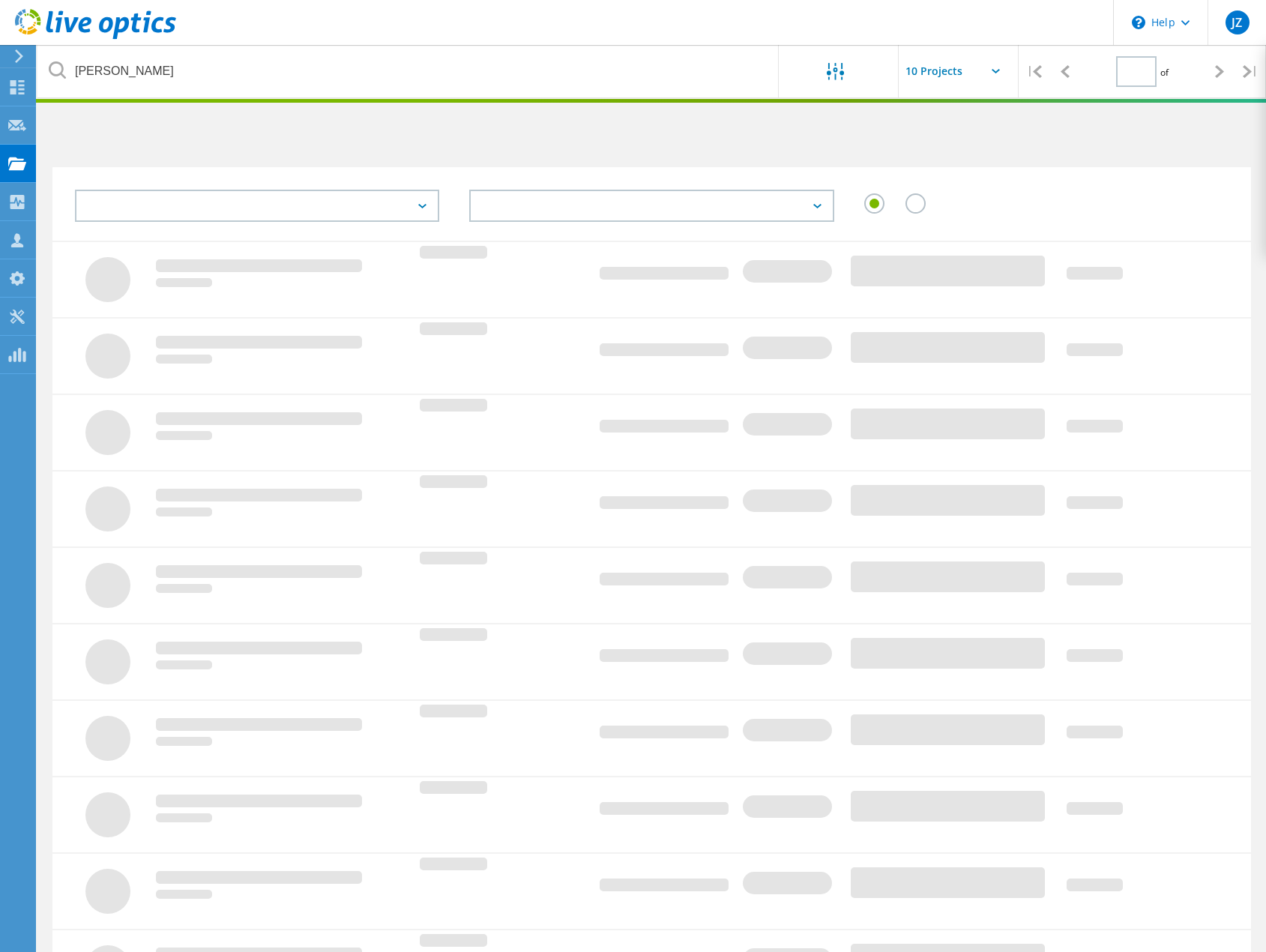
type input "1"
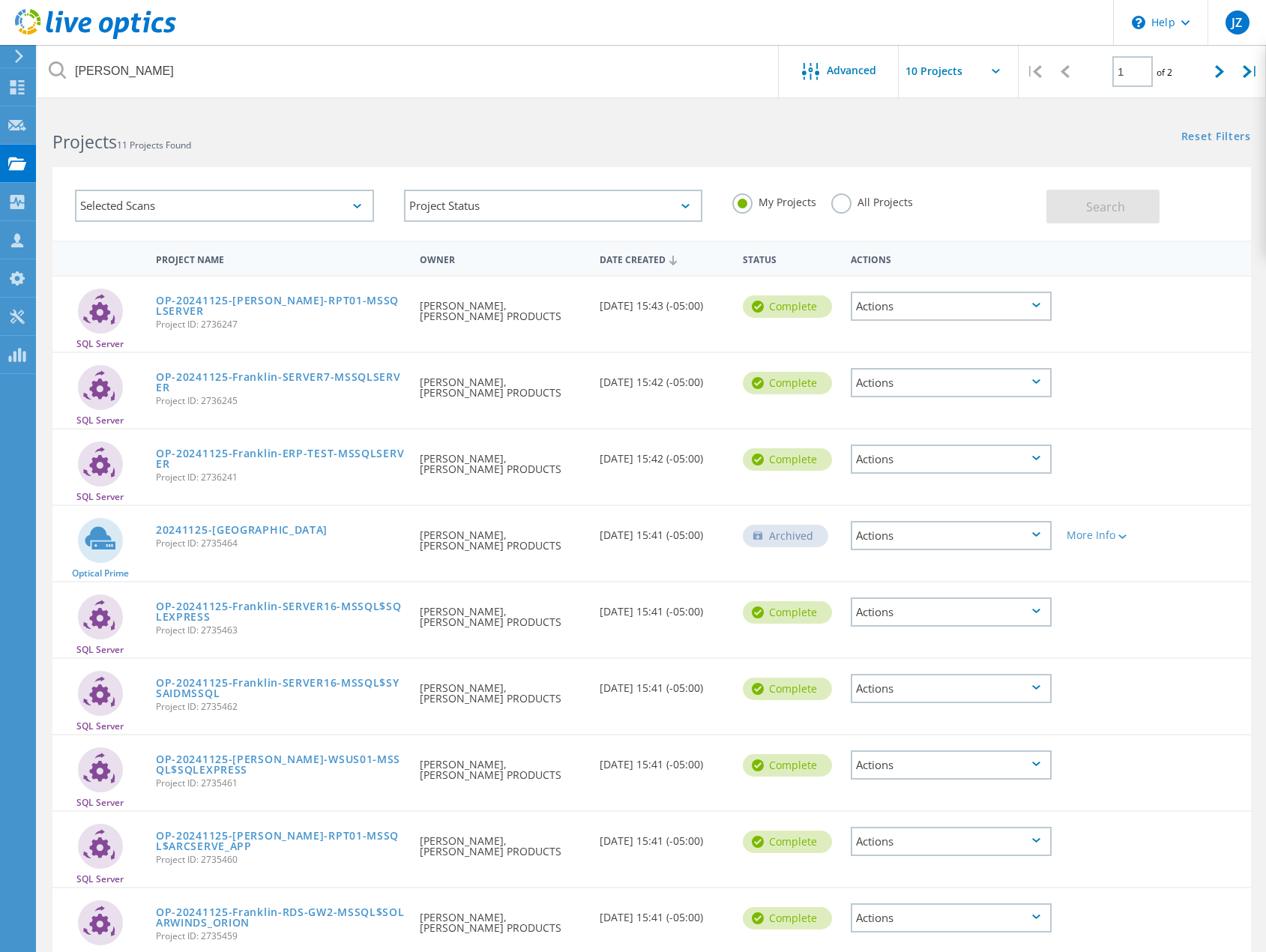
click at [842, 207] on label "All Projects" at bounding box center [873, 201] width 82 height 15
click at [0, 0] on input "All Projects" at bounding box center [0, 0] width 0 height 0
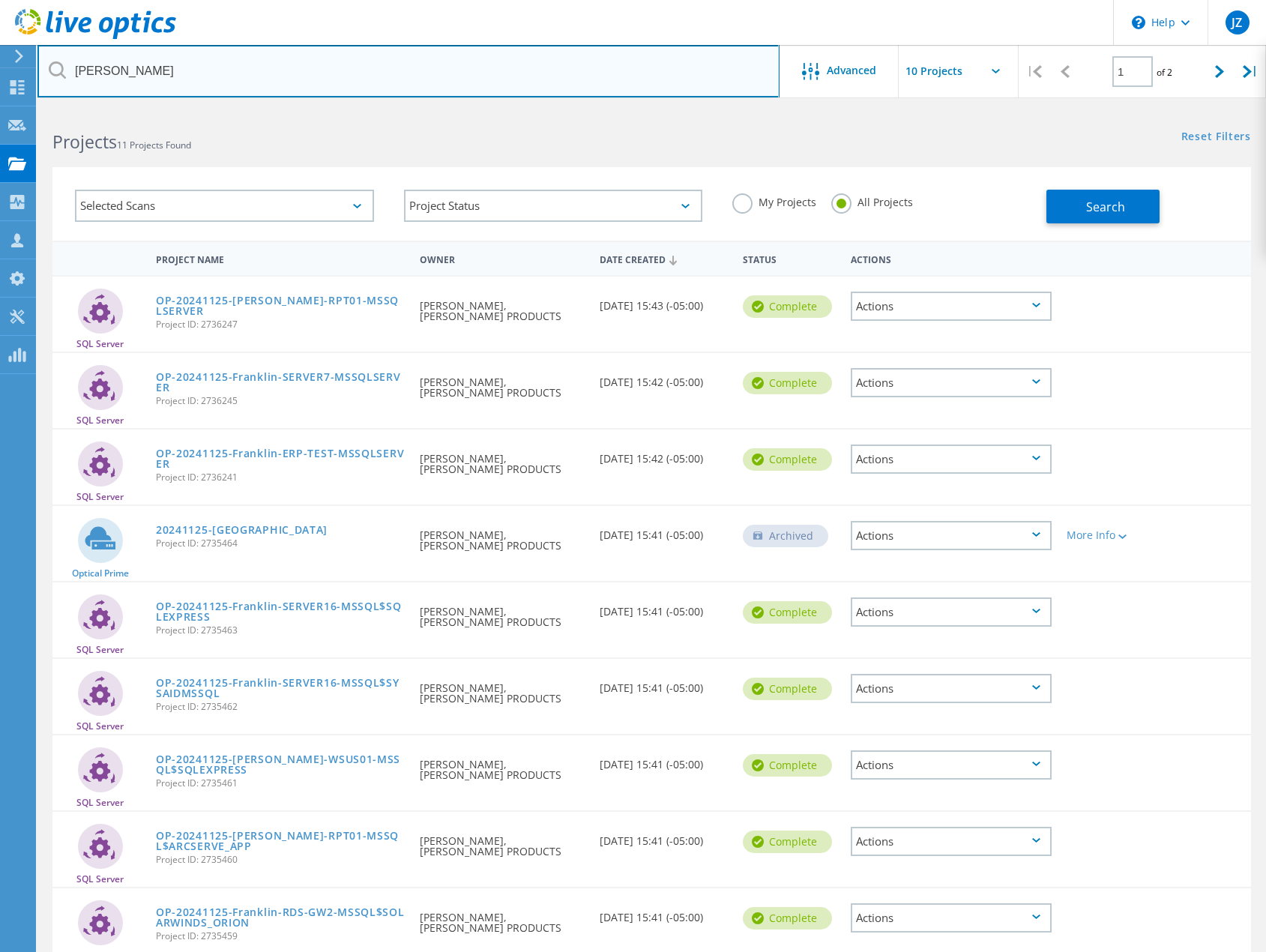
click at [426, 62] on input "frank" at bounding box center [408, 70] width 742 height 52
paste input ".shin@okeeschools.org"
type input "[PERSON_NAME][EMAIL_ADDRESS][DOMAIN_NAME]"
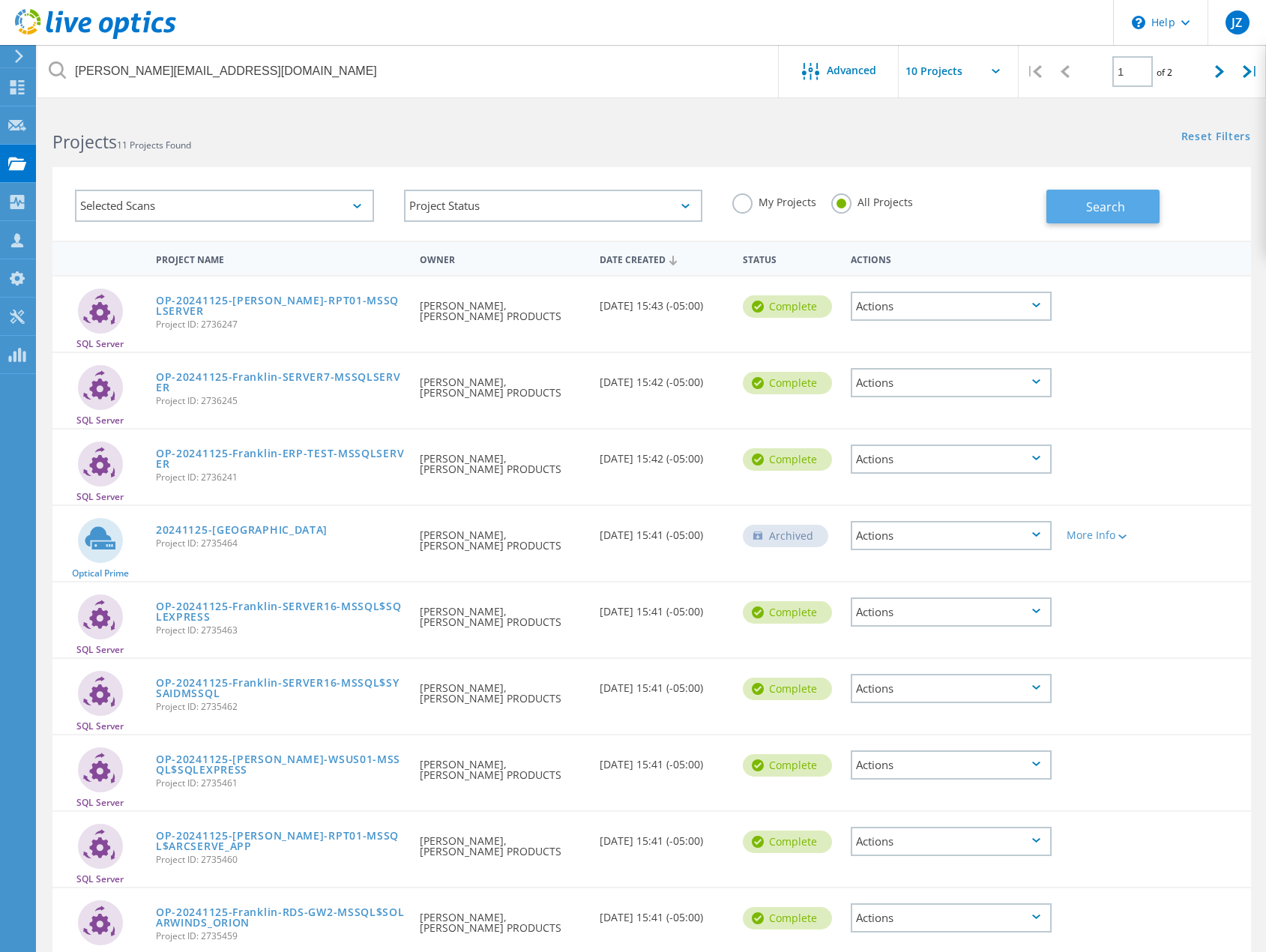
click at [1119, 204] on span "Search" at bounding box center [1105, 207] width 39 height 16
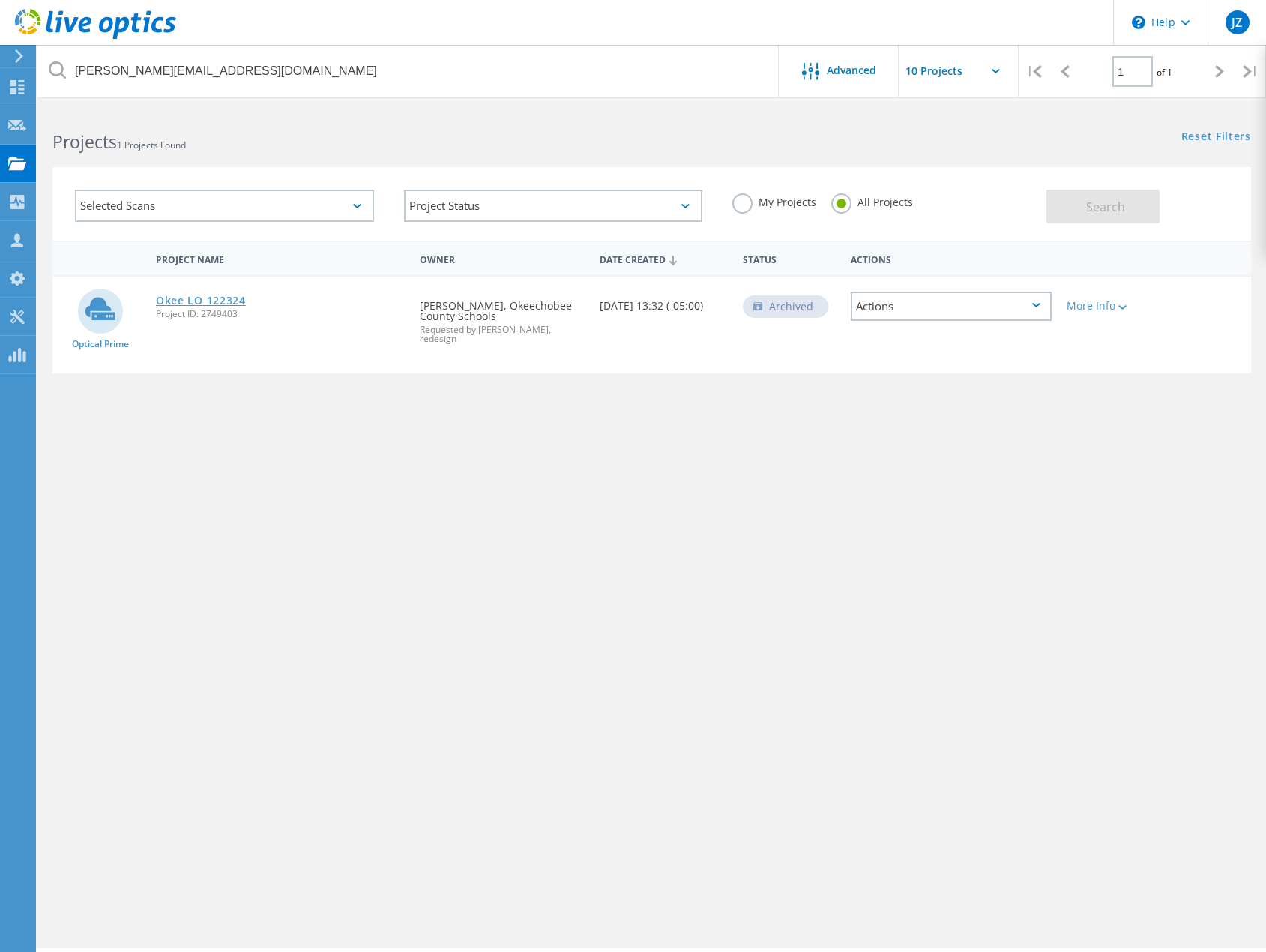
click at [217, 306] on link "Okee LO 122324" at bounding box center [201, 300] width 90 height 10
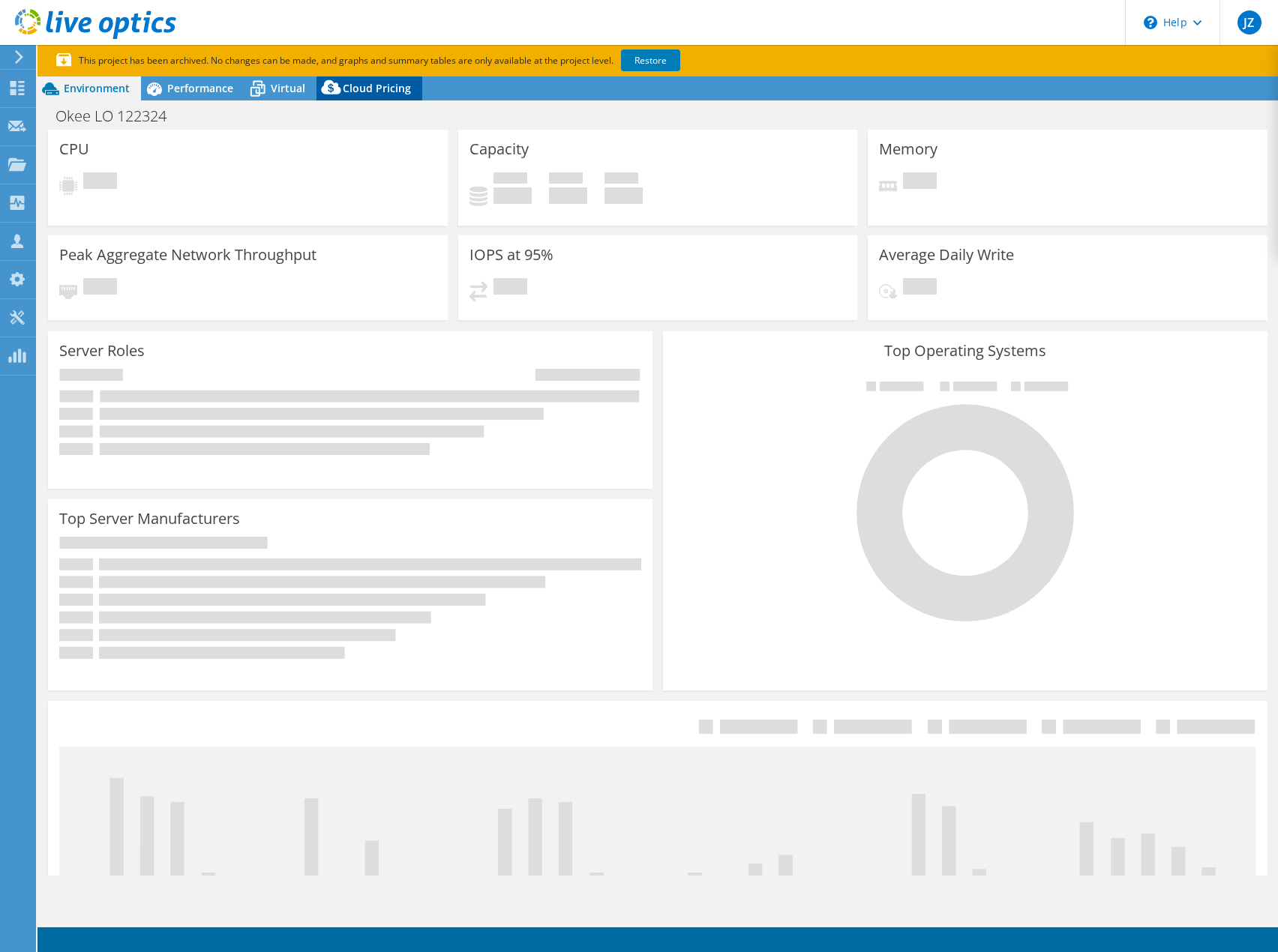
select select "USD"
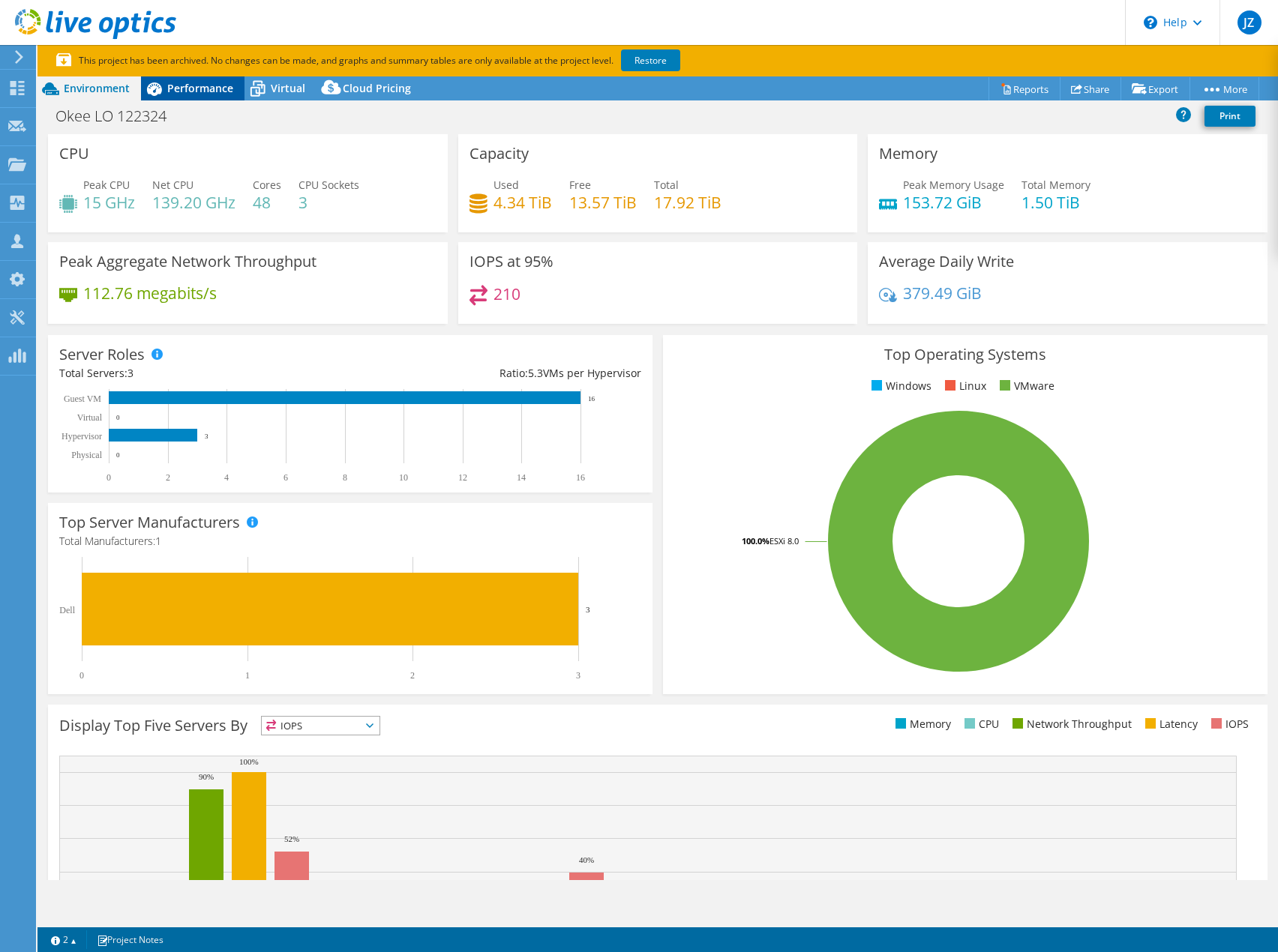
click at [180, 97] on div "Performance" at bounding box center [192, 89] width 103 height 24
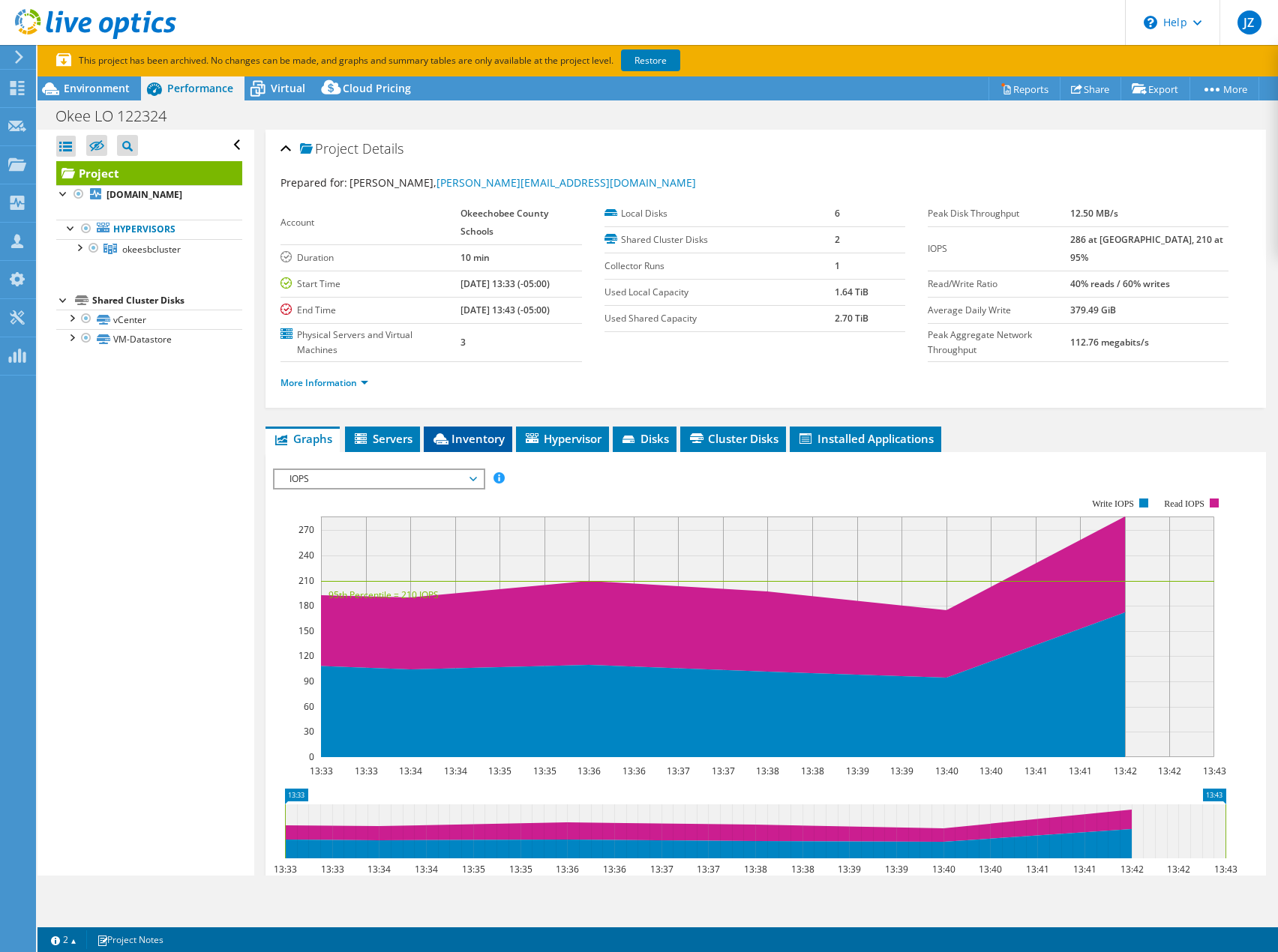
click at [498, 440] on span "Inventory" at bounding box center [467, 438] width 73 height 15
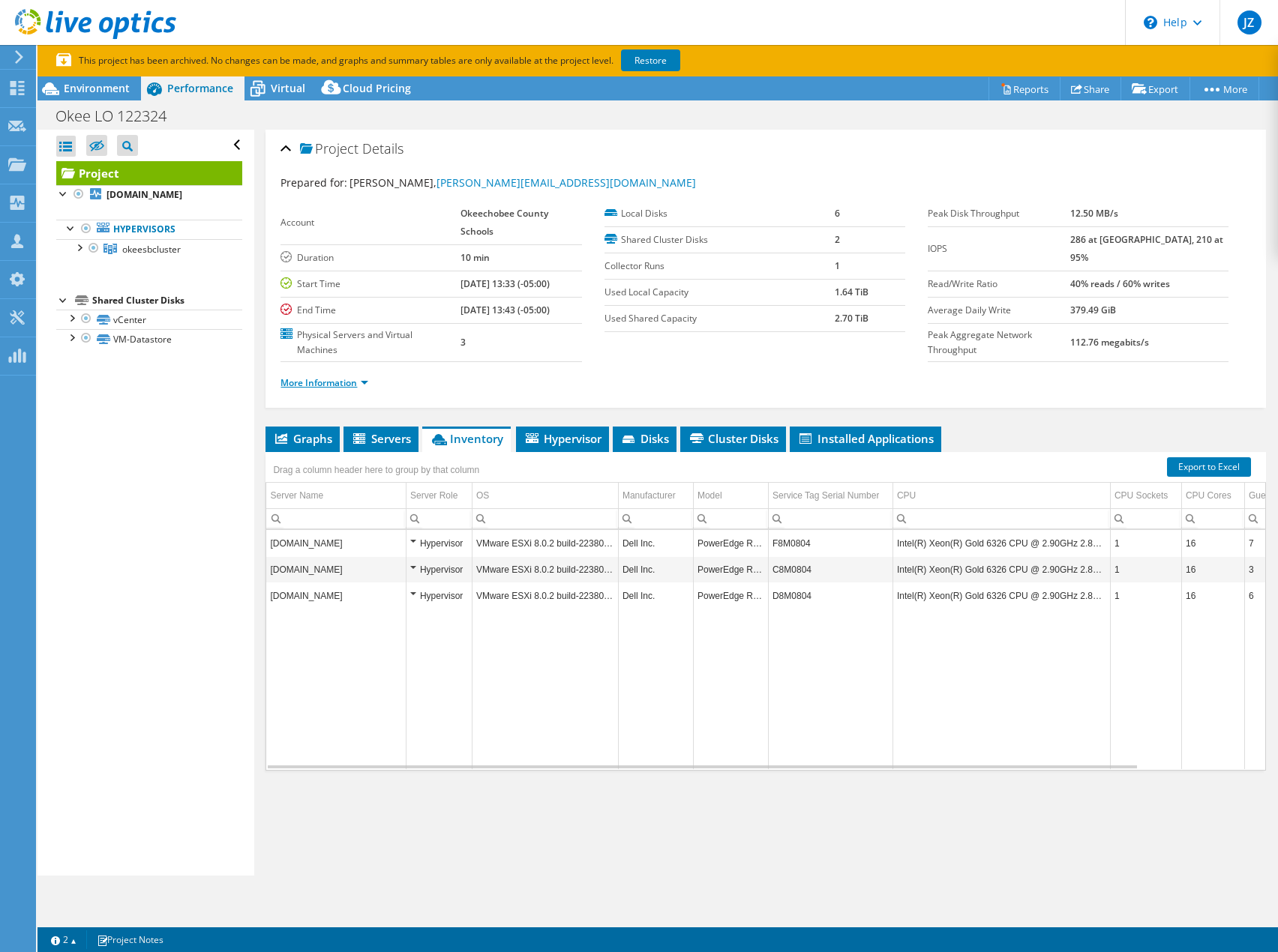
click at [323, 384] on link "More Information" at bounding box center [324, 382] width 88 height 13
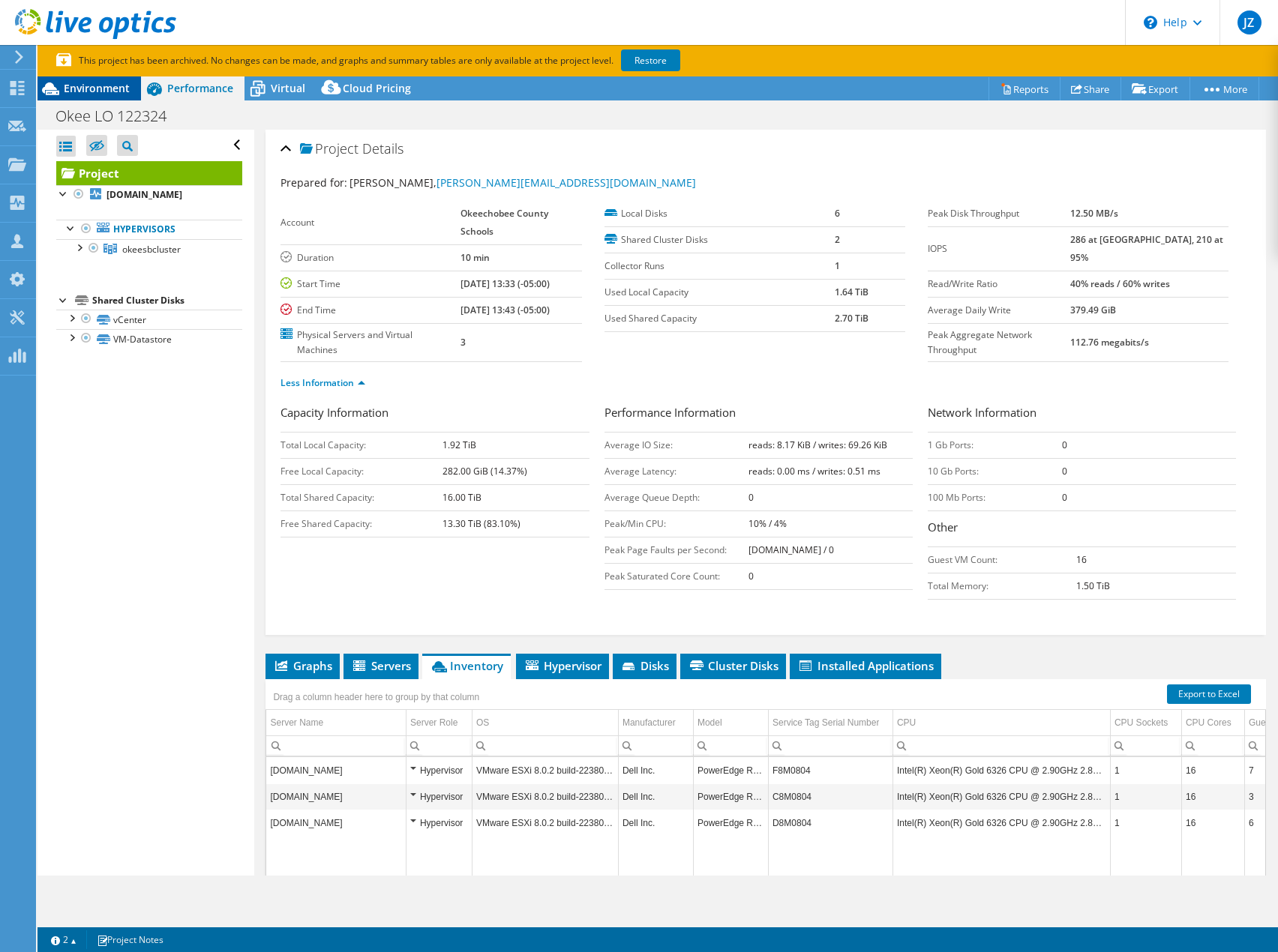
click at [79, 95] on div "Environment" at bounding box center [89, 89] width 103 height 24
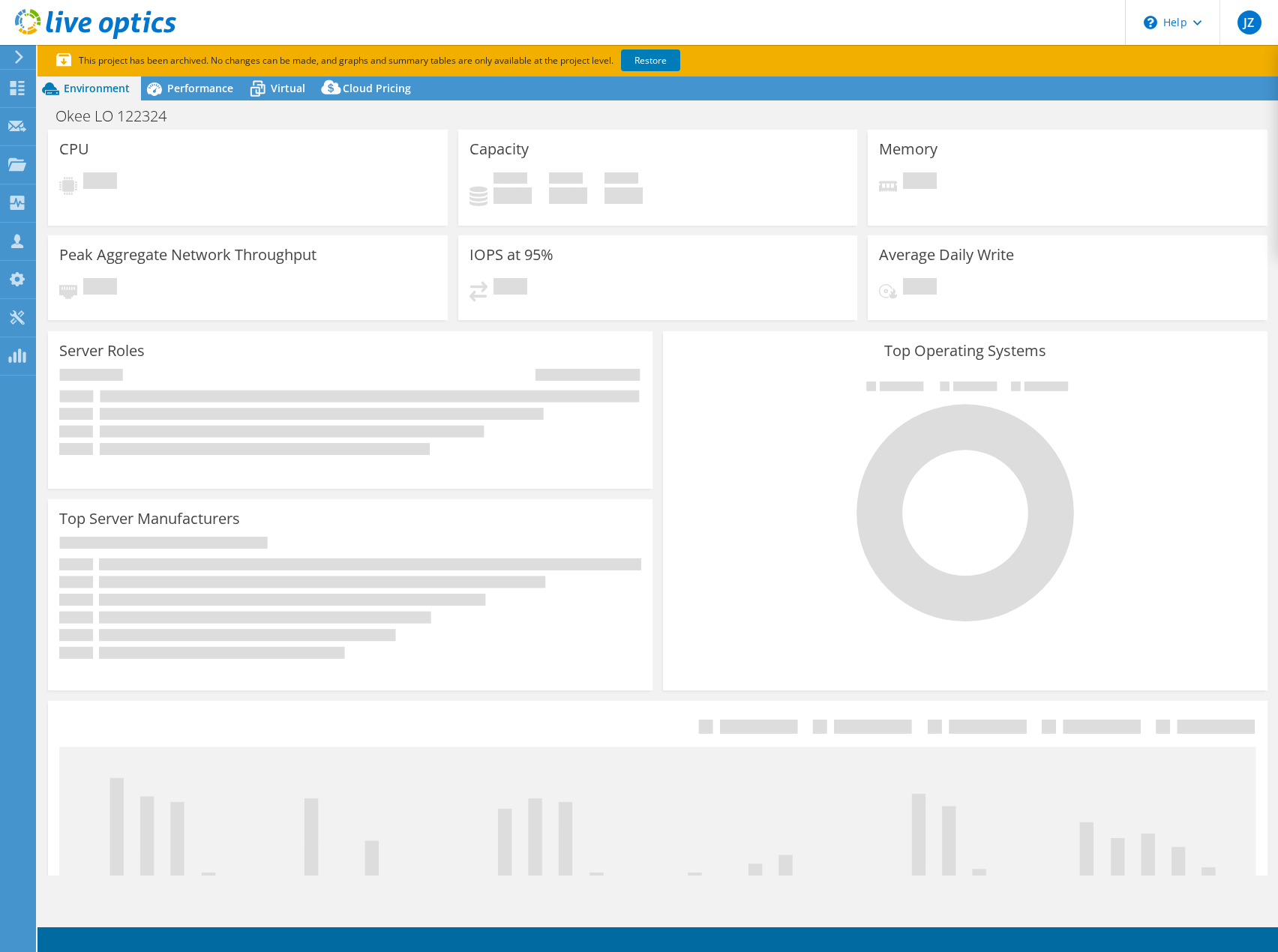
select select "USD"
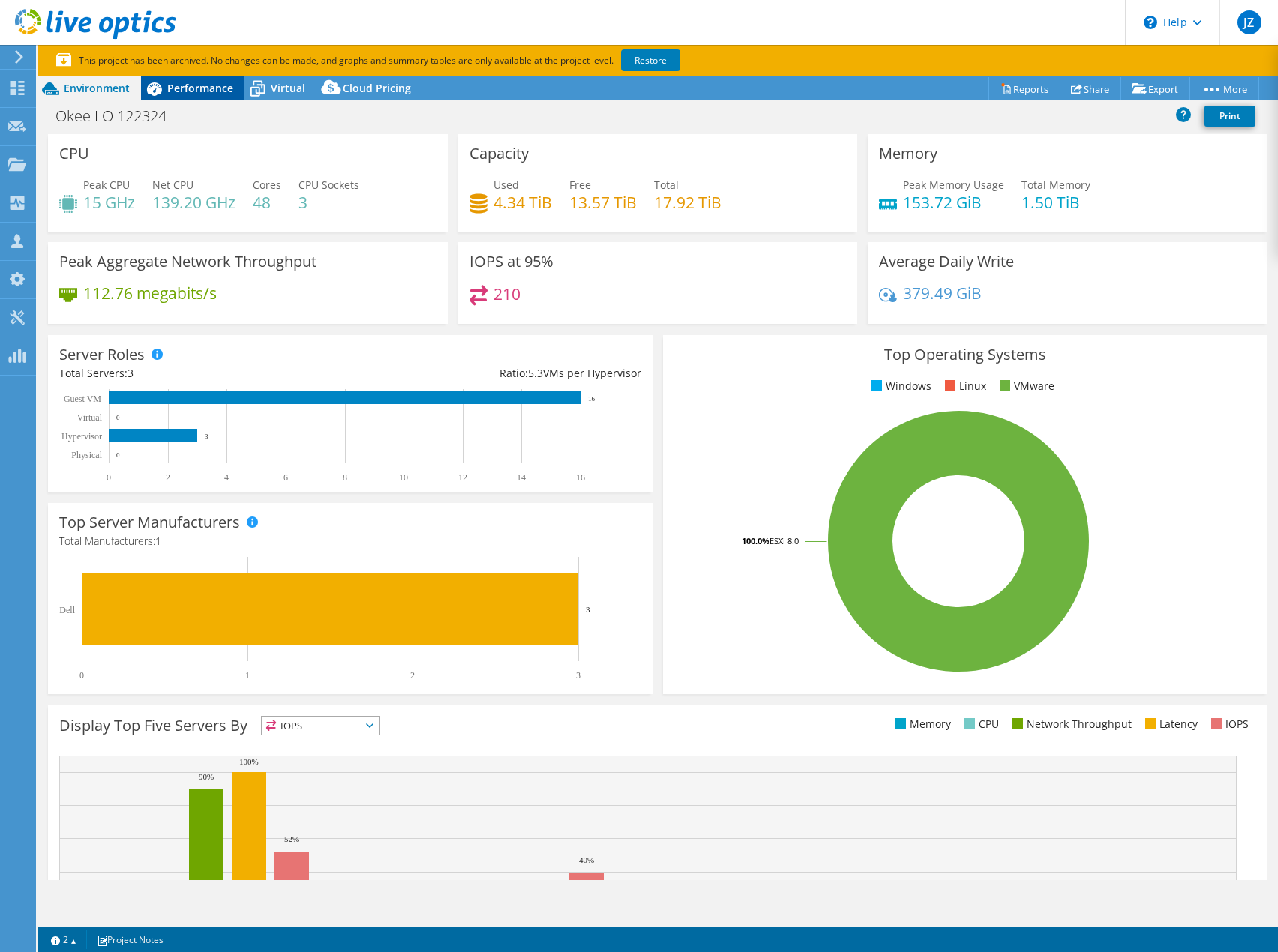
click at [186, 94] on span "Performance" at bounding box center [200, 89] width 66 height 15
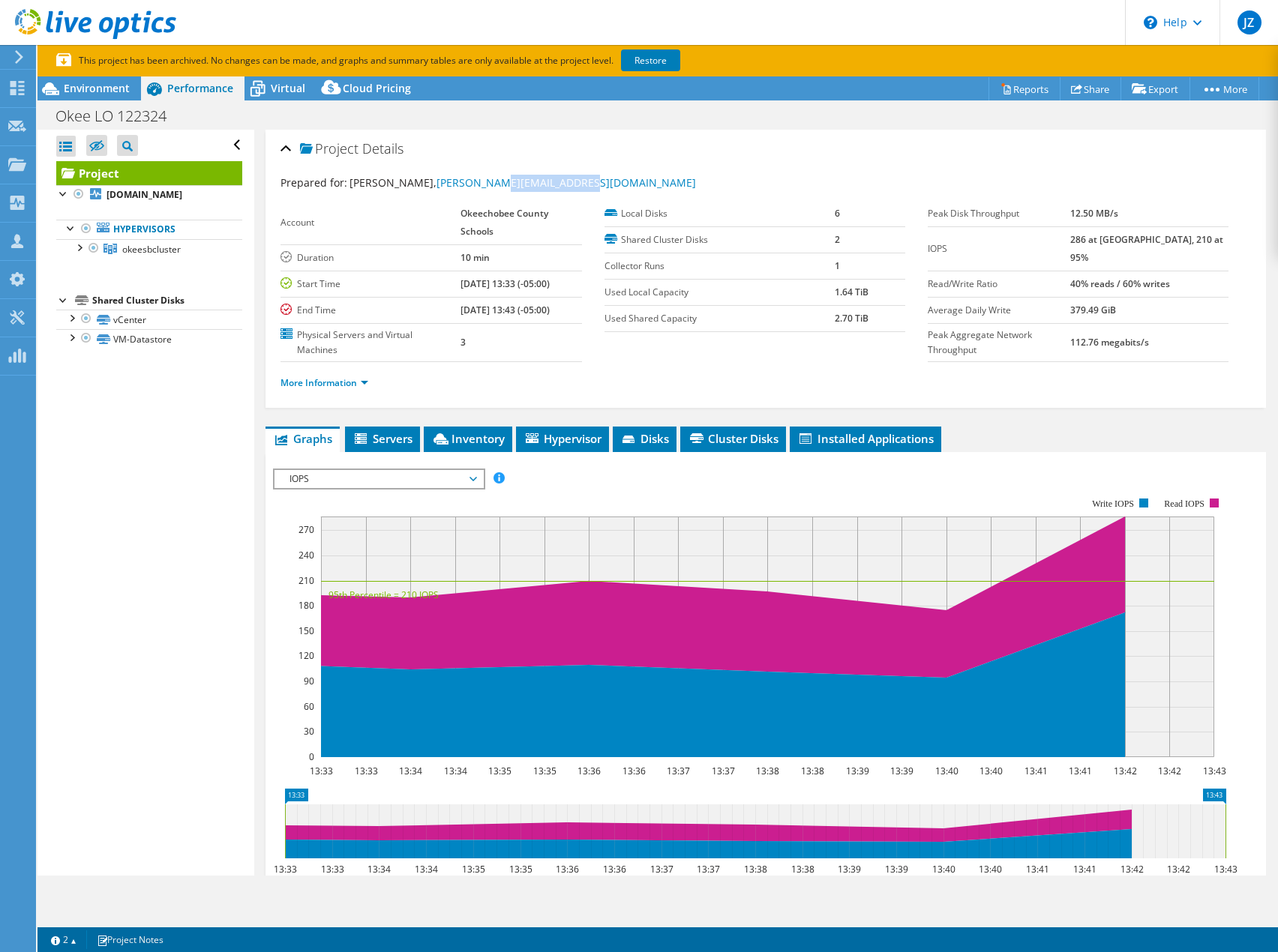
drag, startPoint x: 564, startPoint y: 188, endPoint x: 462, endPoint y: 190, distance: 102.0
click at [462, 190] on div "Prepared for: [PERSON_NAME], [PERSON_NAME][EMAIL_ADDRESS][DOMAIN_NAME]" at bounding box center [765, 183] width 970 height 17
copy link "[DOMAIN_NAME]"
click at [21, 164] on use at bounding box center [17, 163] width 18 height 13
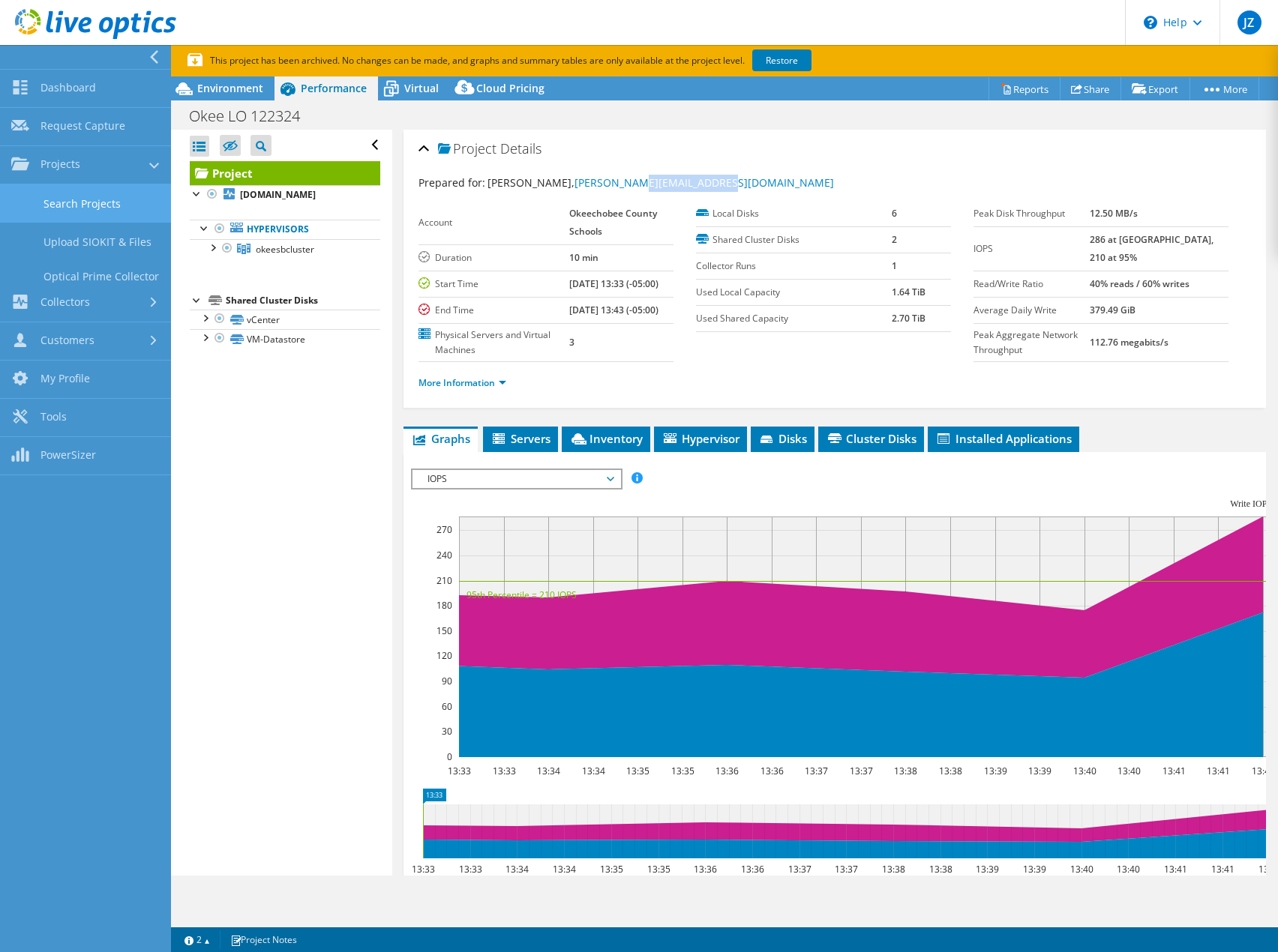
click at [47, 204] on link "Search Projects" at bounding box center [85, 204] width 171 height 38
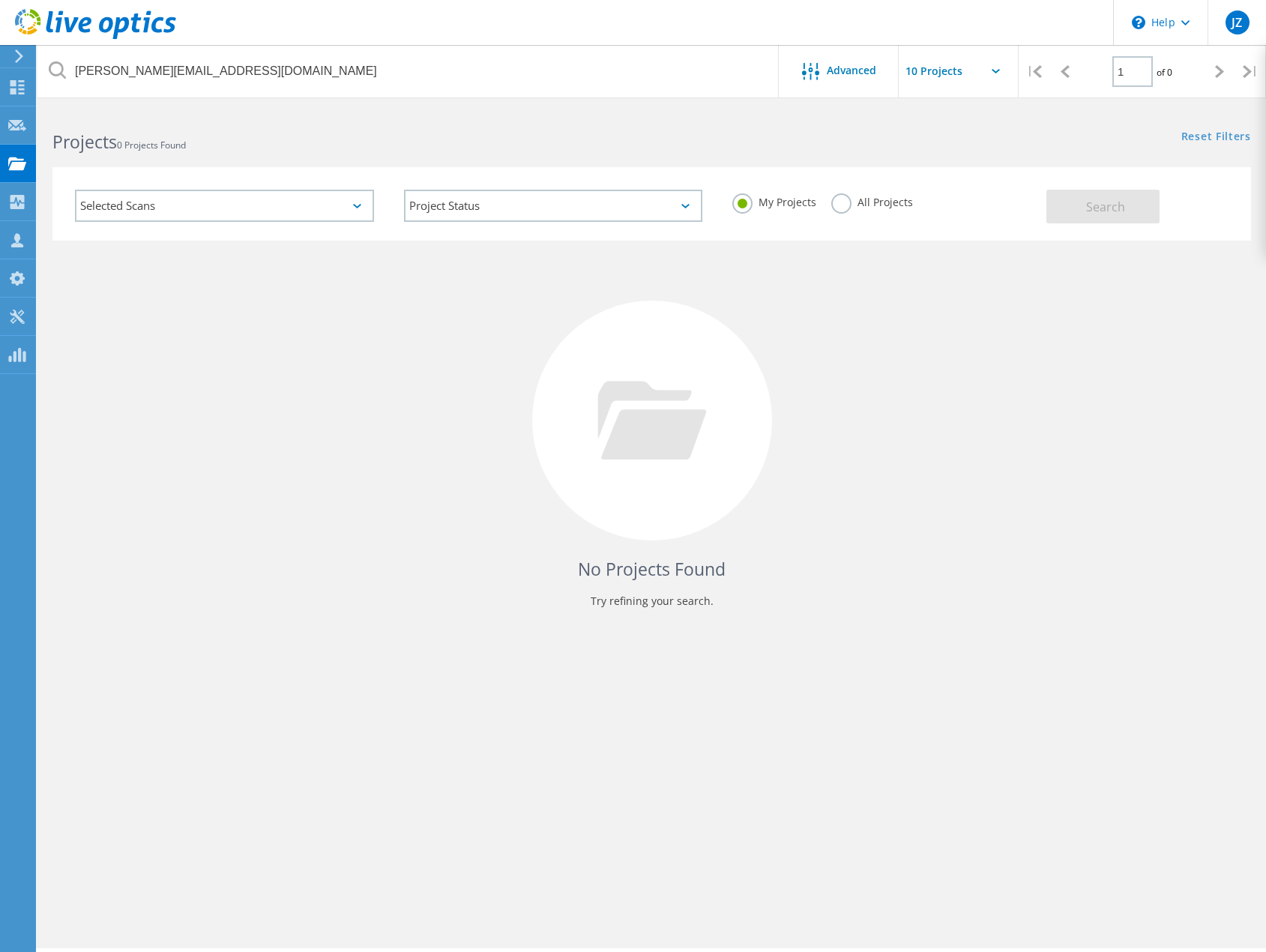
click at [839, 208] on label "All Projects" at bounding box center [873, 201] width 82 height 15
click at [0, 0] on input "All Projects" at bounding box center [0, 0] width 0 height 0
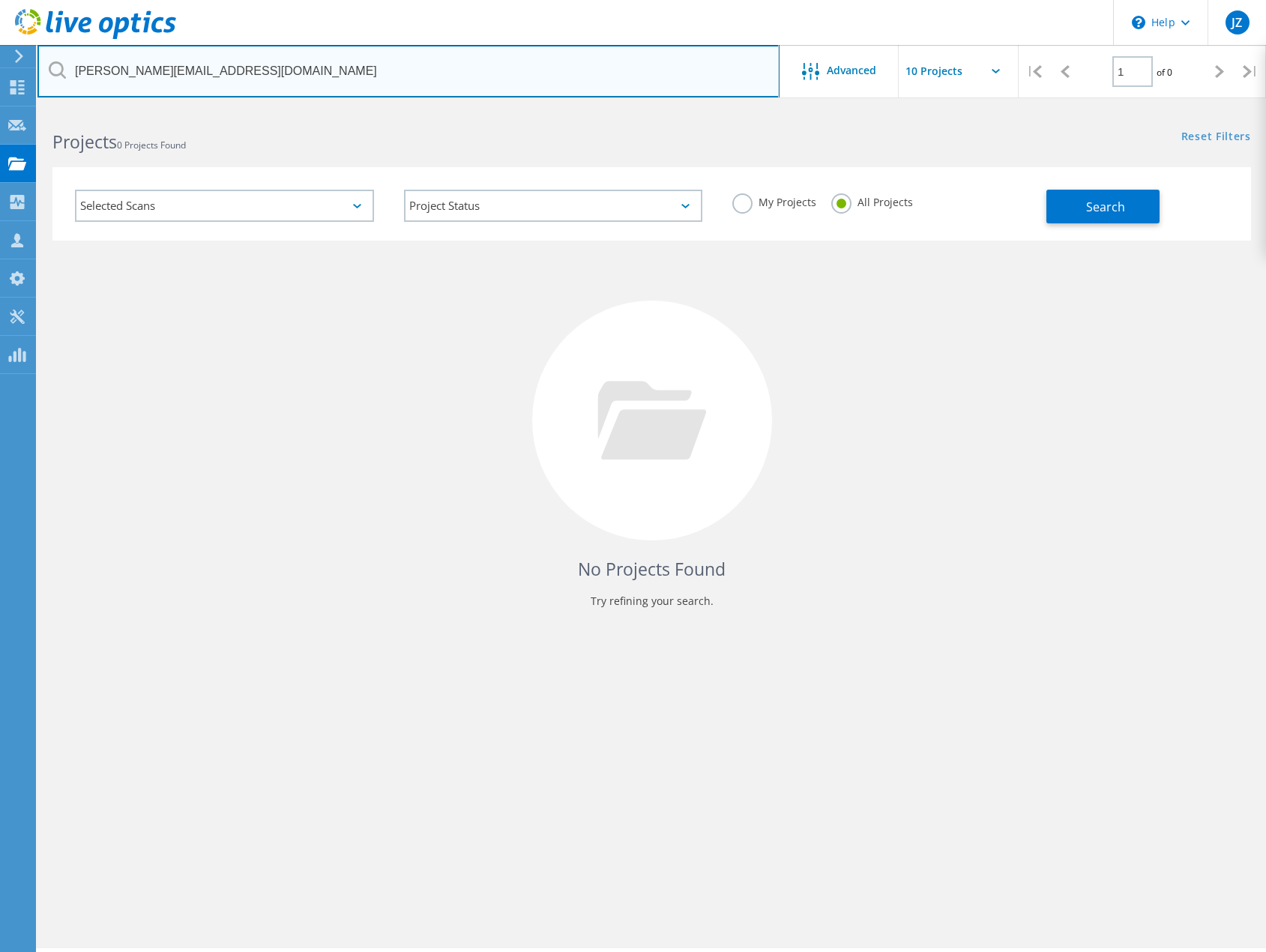
drag, startPoint x: 269, startPoint y: 69, endPoint x: -65, endPoint y: 32, distance: 336.0
click at [0, 32] on html "\n Help Explore Helpful Articles Contact Support JZ Partner Team Member [PERSON…" at bounding box center [633, 497] width 1266 height 993
paste input "text"
type input "[DOMAIN_NAME]"
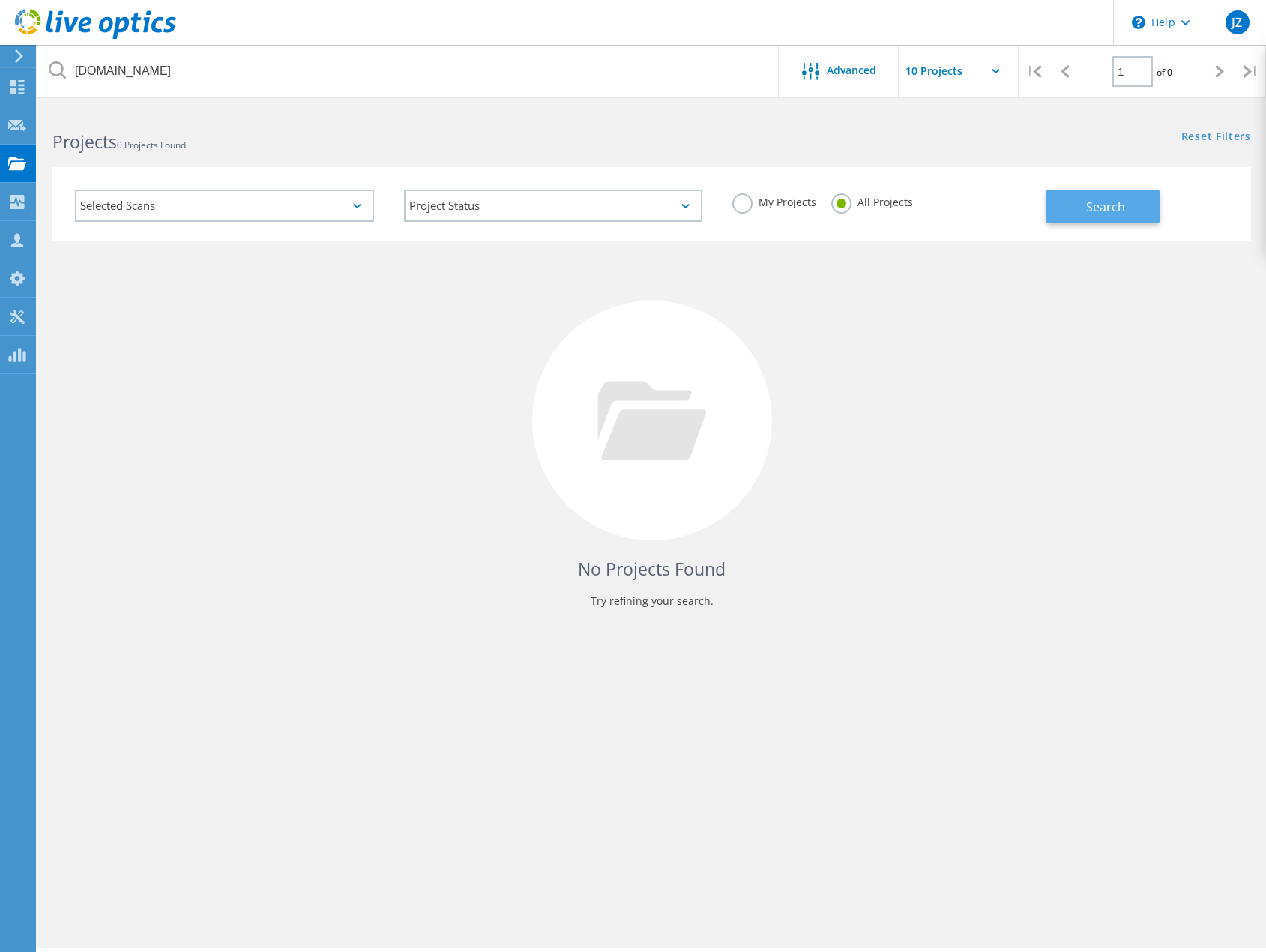
click at [1061, 212] on button "Search" at bounding box center [1104, 206] width 113 height 34
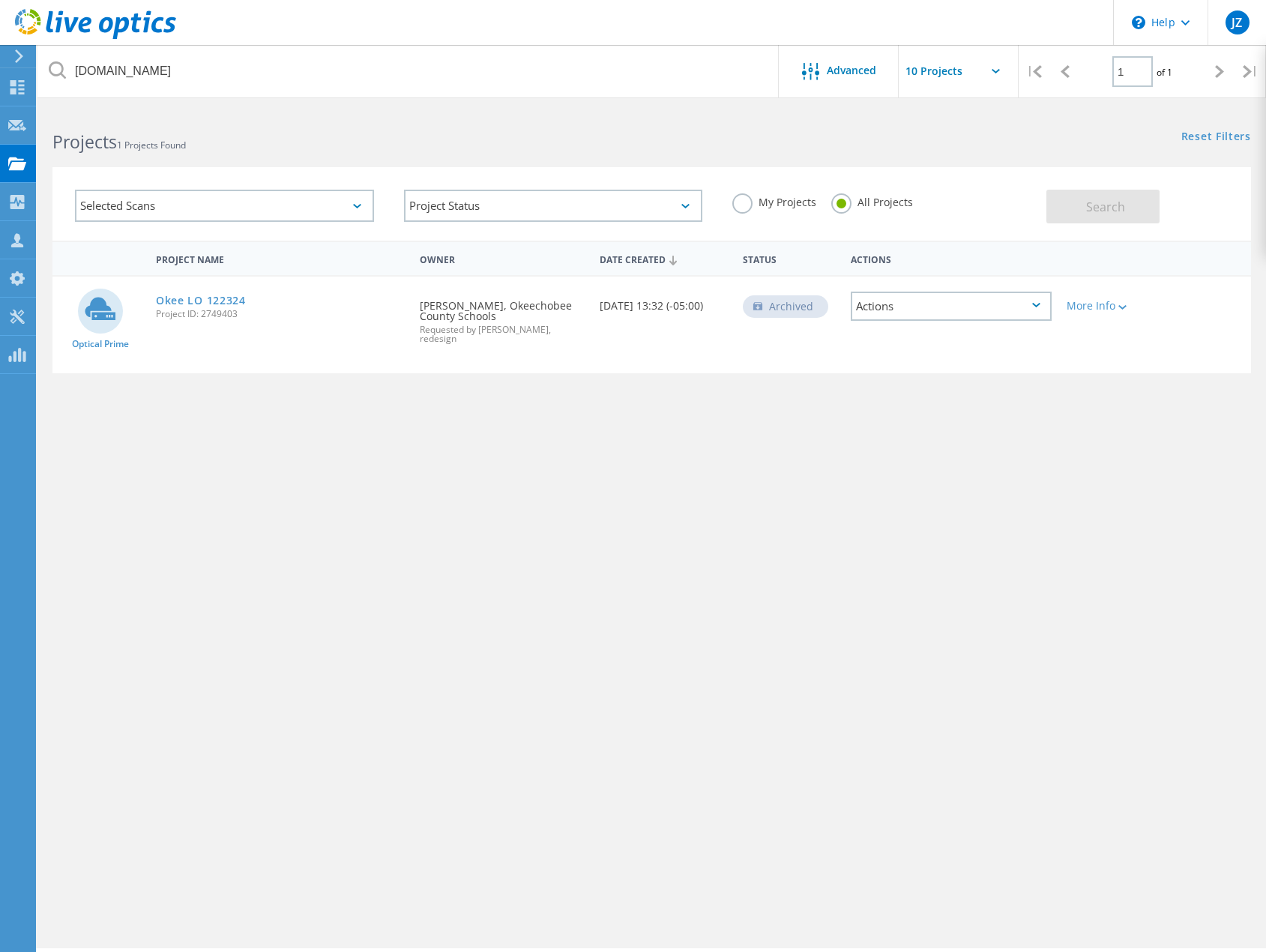
click at [635, 509] on div "Project Name Owner Date Created Status Actions Optical Prime Okee LO 122324 Pro…" at bounding box center [651, 435] width 1198 height 390
